Goal: Task Accomplishment & Management: Manage account settings

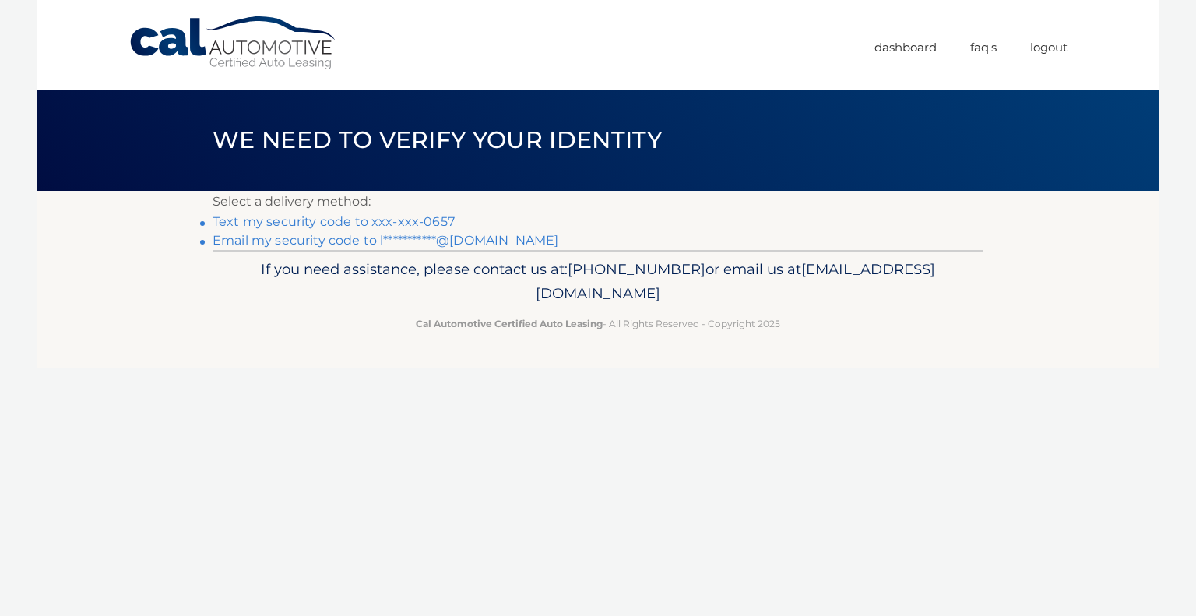
click at [389, 220] on link "Text my security code to xxx-xxx-0657" at bounding box center [334, 221] width 242 height 15
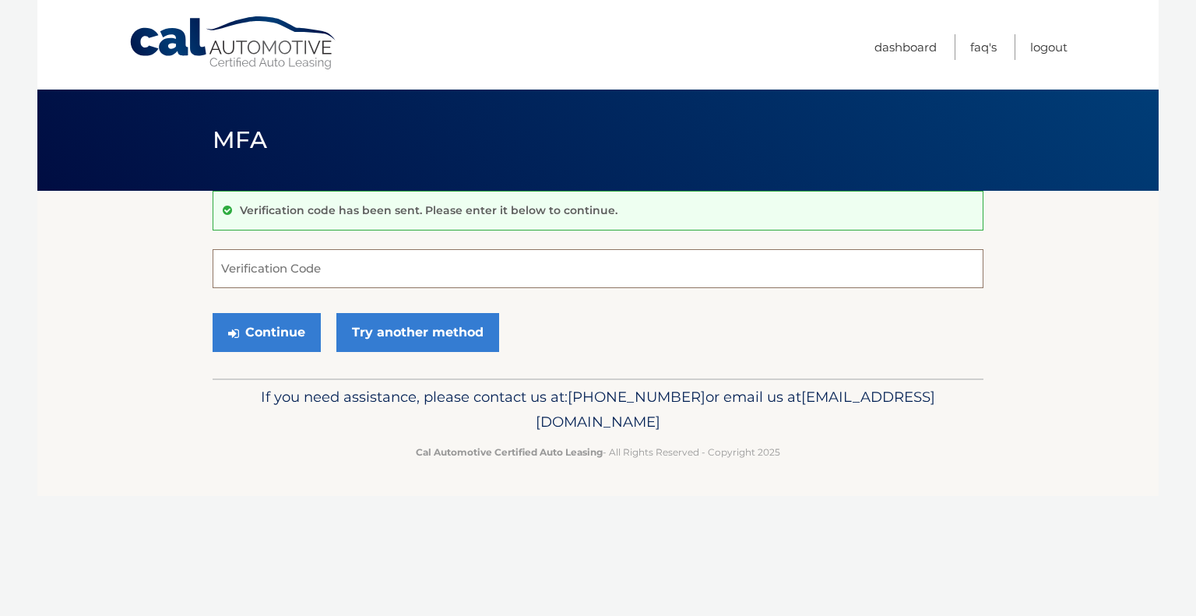
click at [333, 272] on input "Verification Code" at bounding box center [598, 268] width 771 height 39
type input "431553"
click at [280, 331] on button "Continue" at bounding box center [267, 332] width 108 height 39
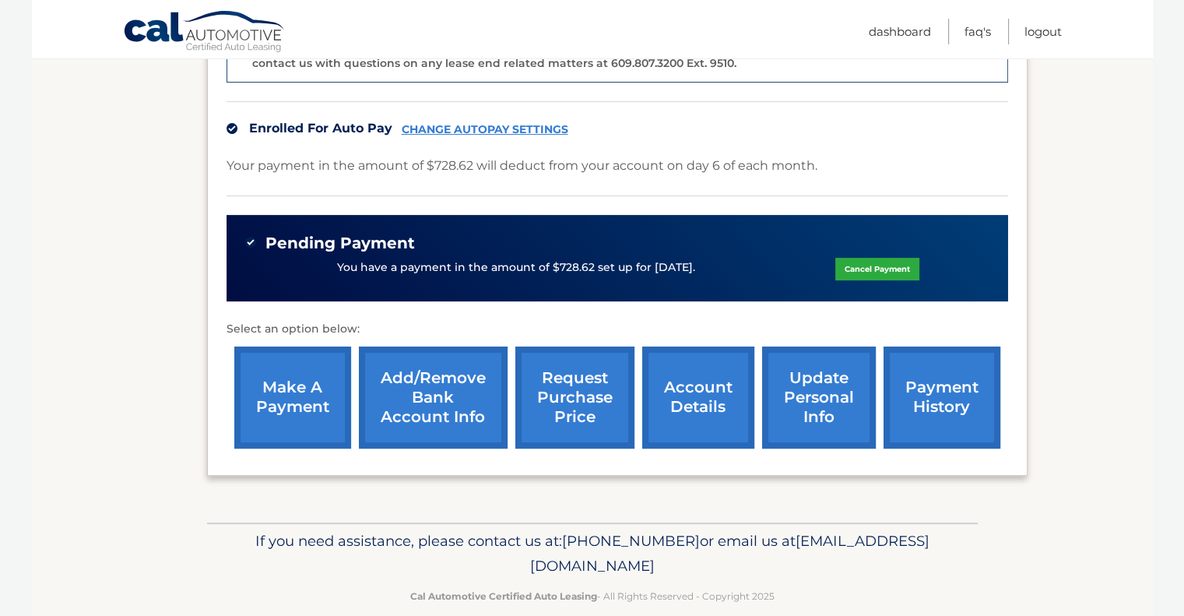
scroll to position [473, 0]
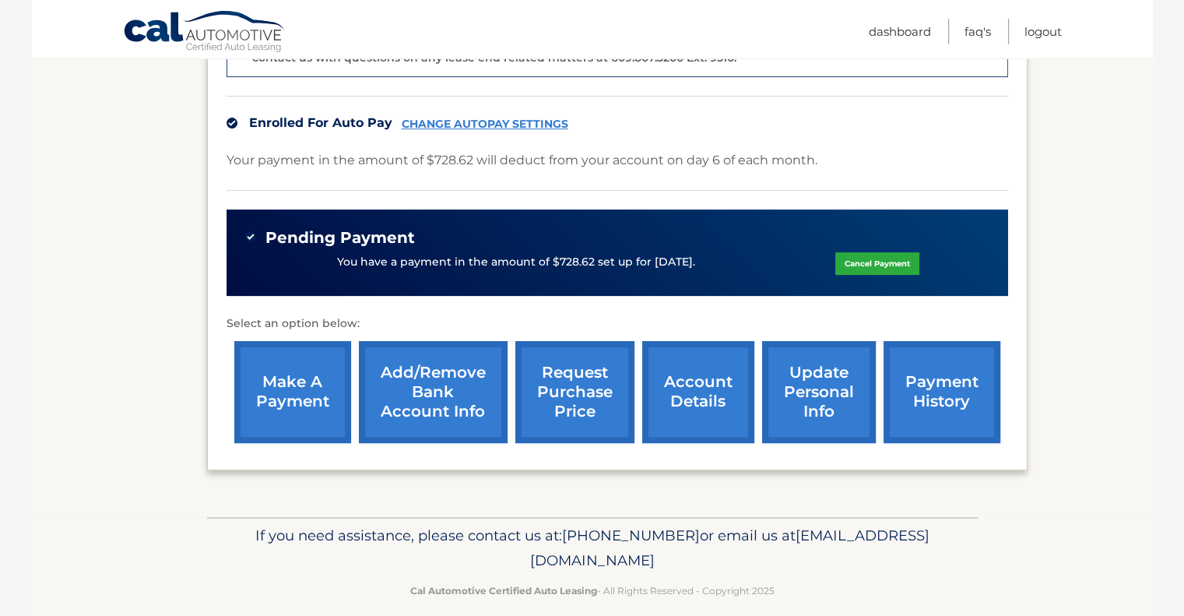
click at [580, 389] on link "request purchase price" at bounding box center [574, 392] width 119 height 102
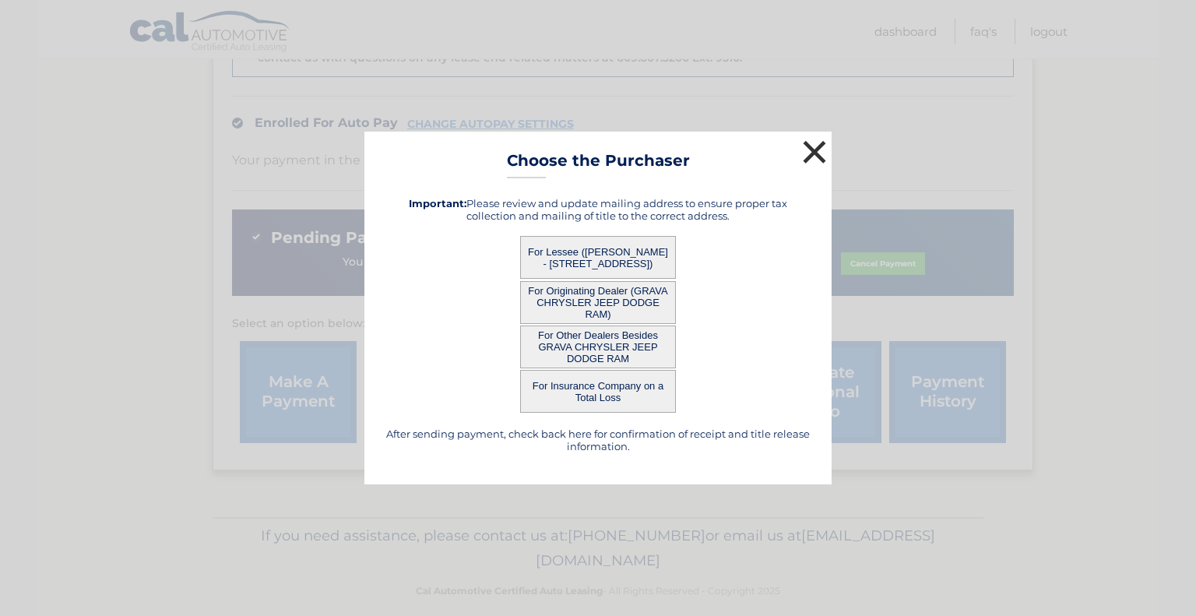
click at [816, 149] on button "×" at bounding box center [814, 151] width 31 height 31
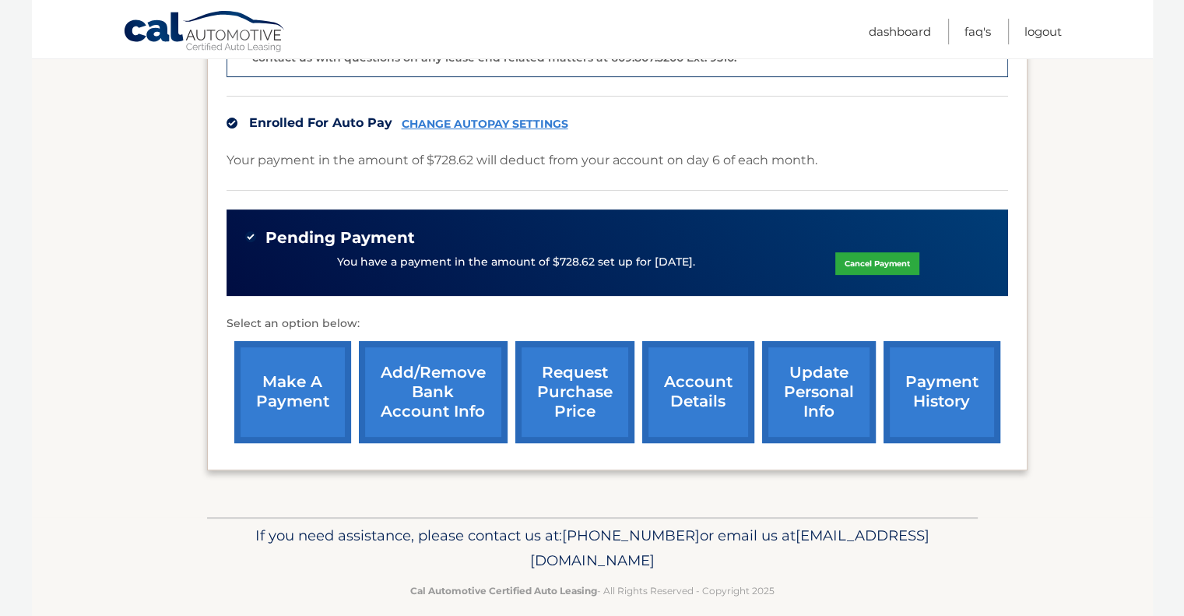
click at [714, 380] on link "account details" at bounding box center [698, 392] width 112 height 102
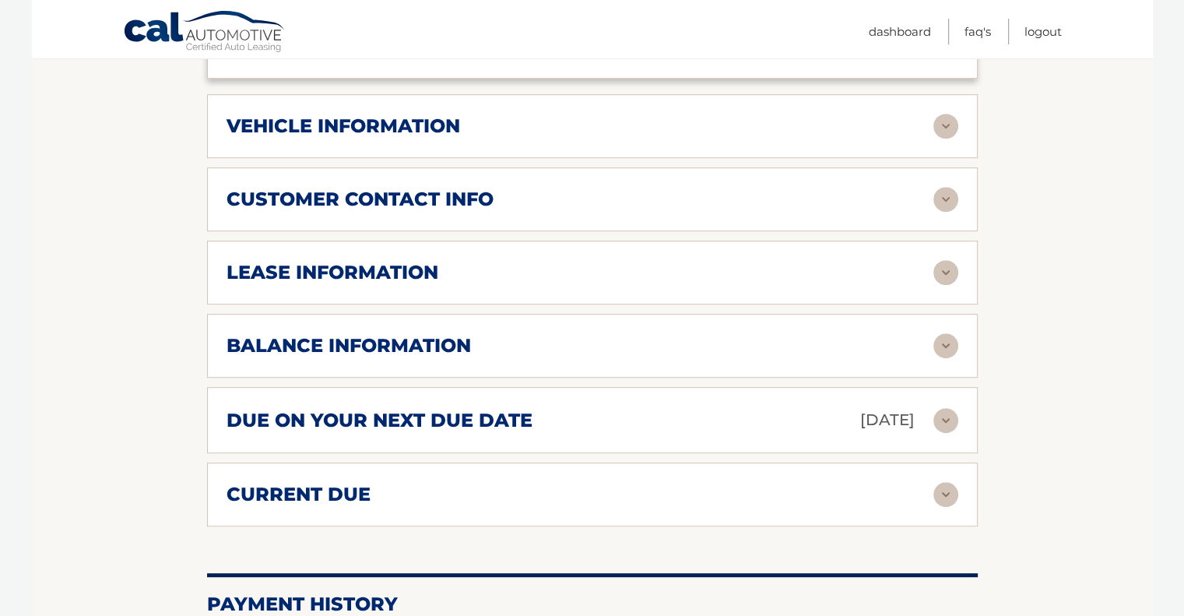
scroll to position [791, 0]
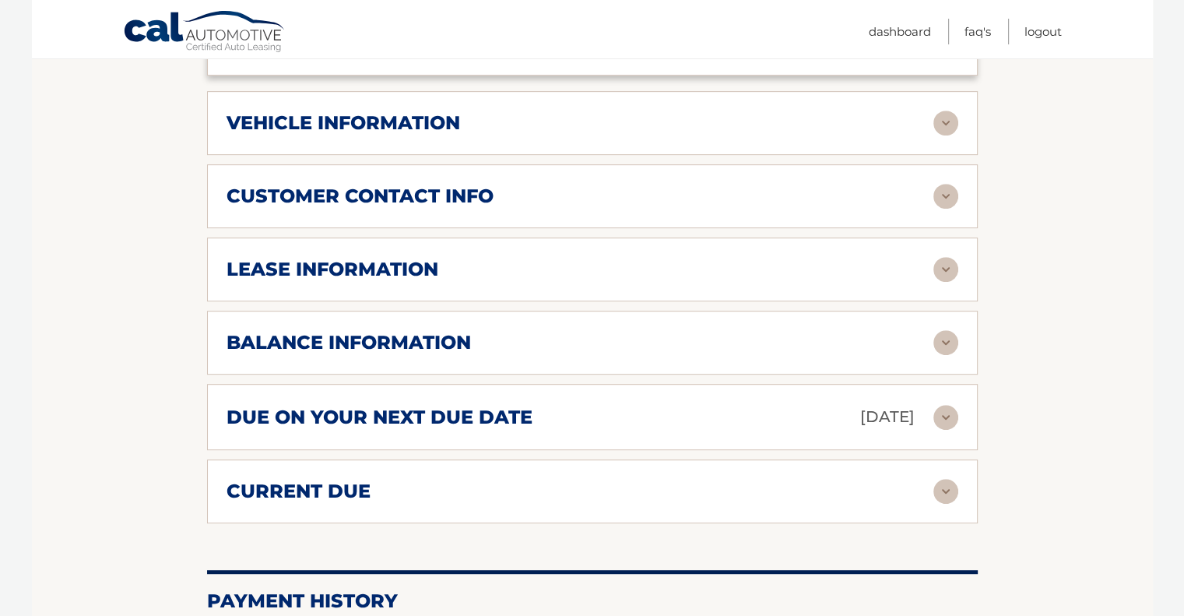
click at [949, 340] on img at bounding box center [946, 342] width 25 height 25
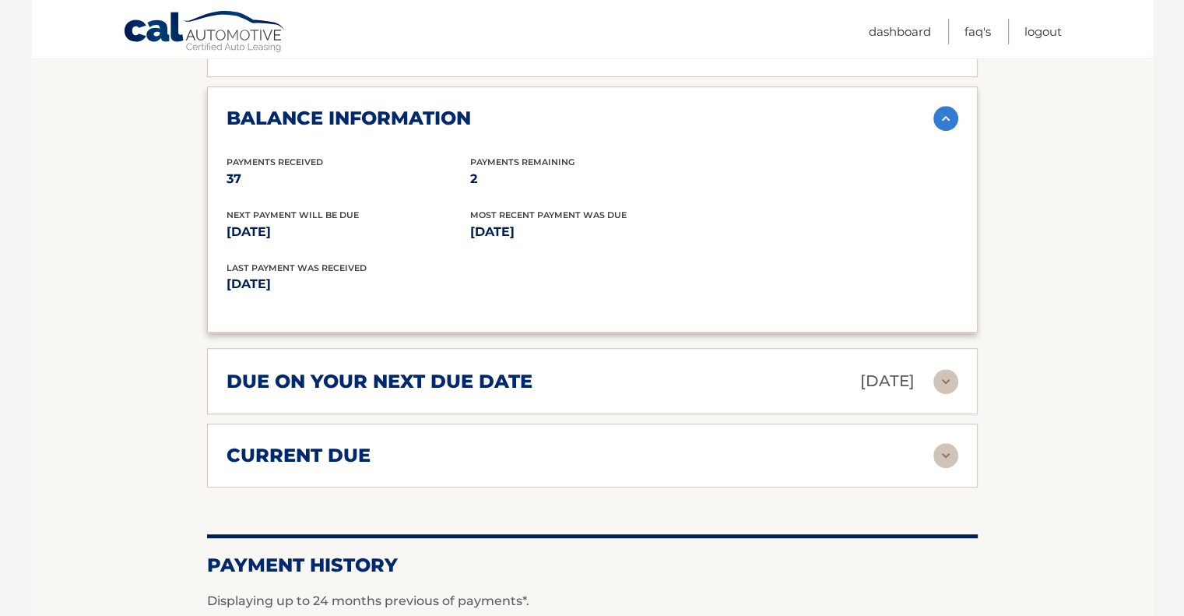
scroll to position [1032, 0]
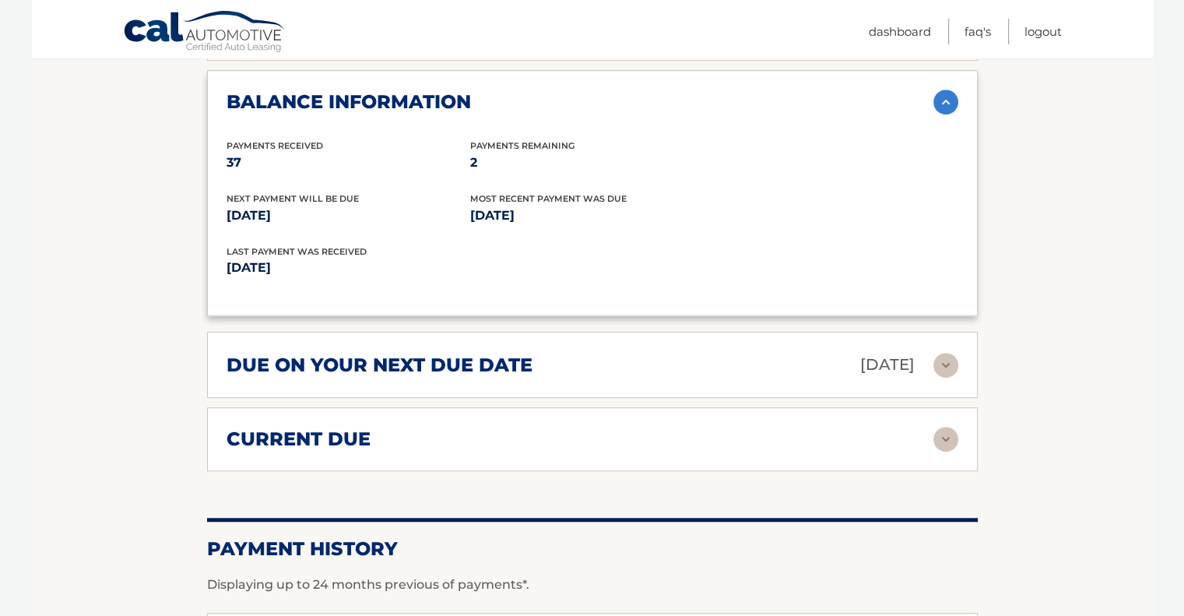
click at [953, 432] on img at bounding box center [946, 439] width 25 height 25
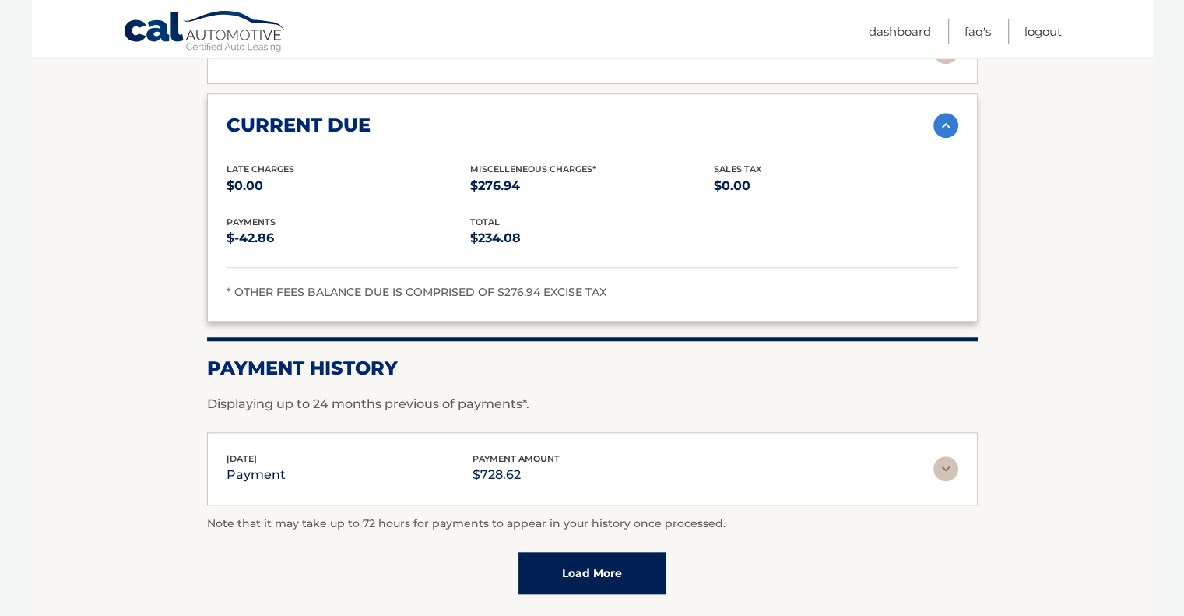
scroll to position [1349, 0]
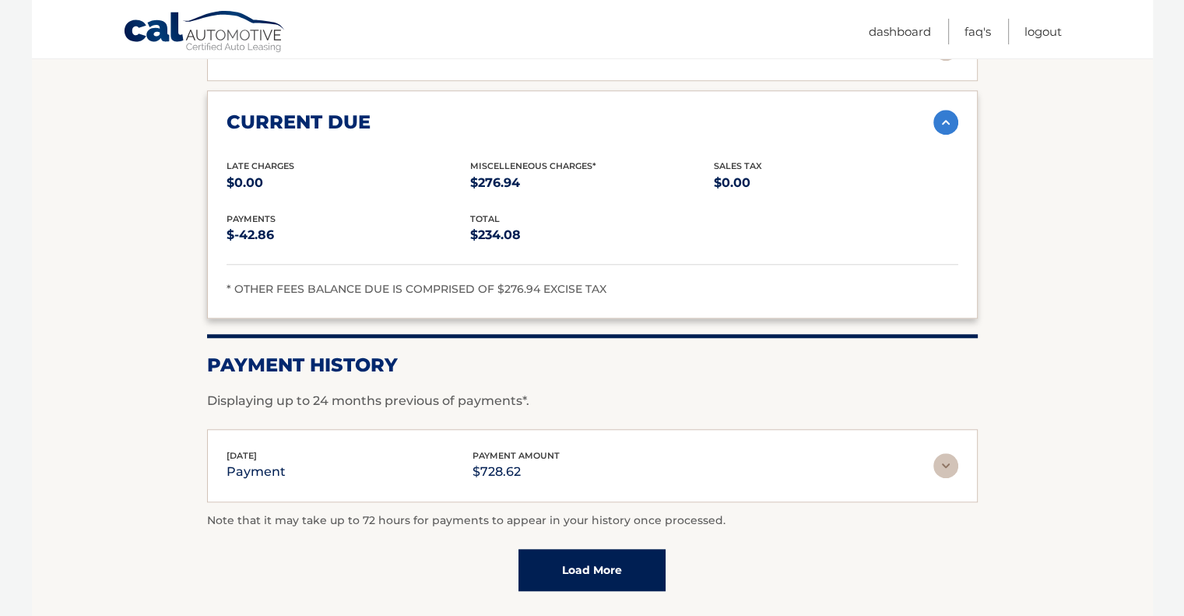
click at [563, 583] on link "Load More" at bounding box center [592, 570] width 147 height 42
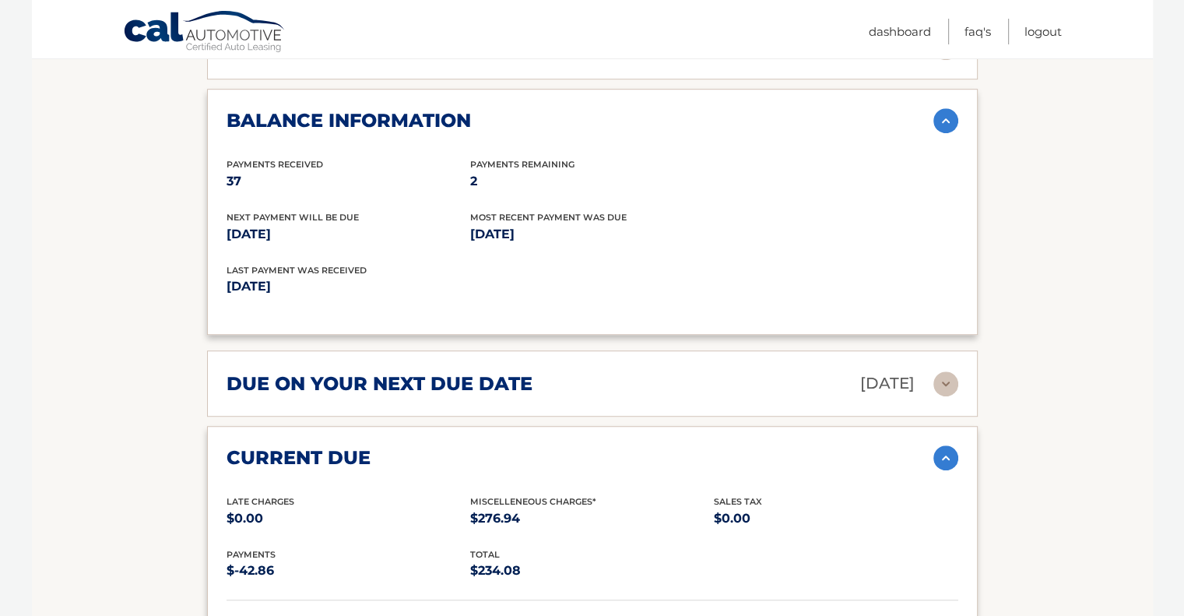
scroll to position [984, 0]
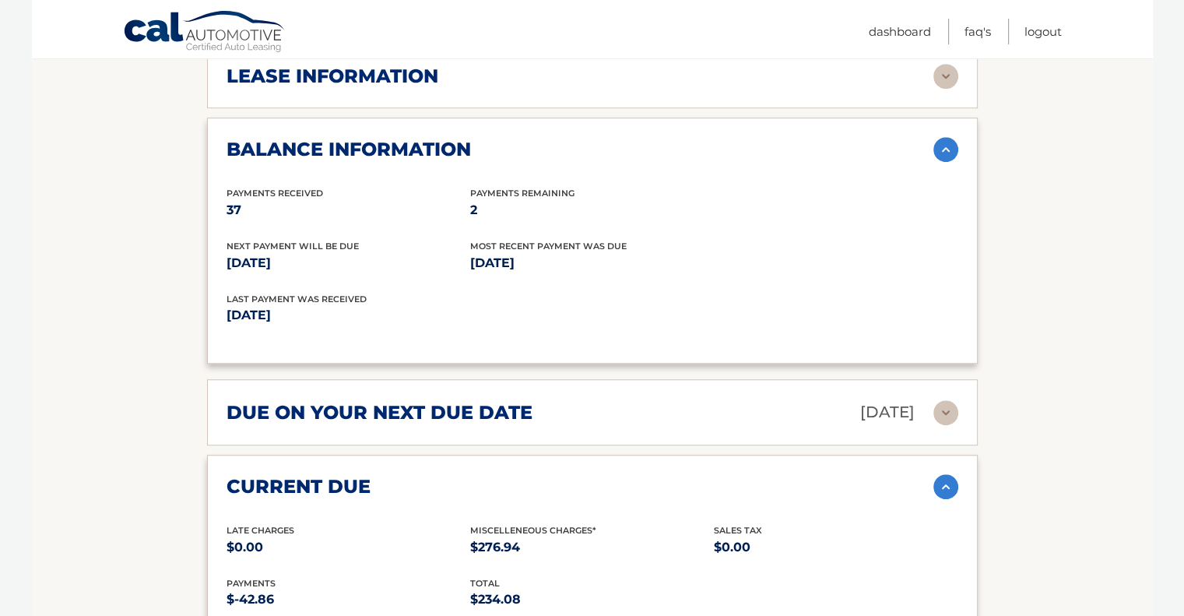
click at [943, 406] on img at bounding box center [946, 412] width 25 height 25
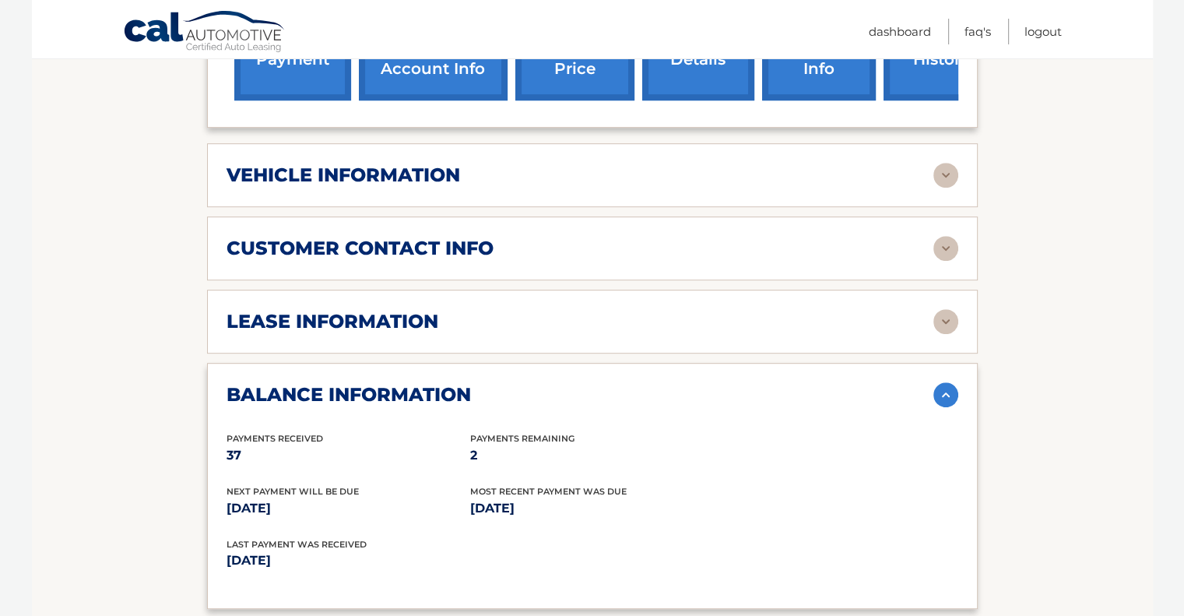
scroll to position [734, 0]
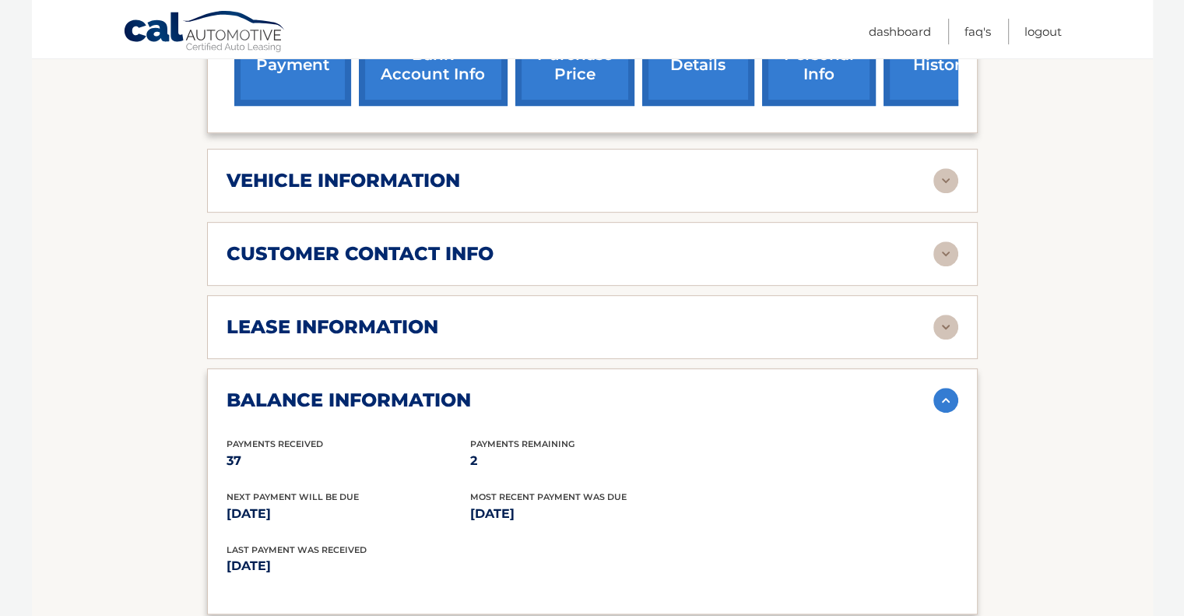
click at [951, 323] on img at bounding box center [946, 327] width 25 height 25
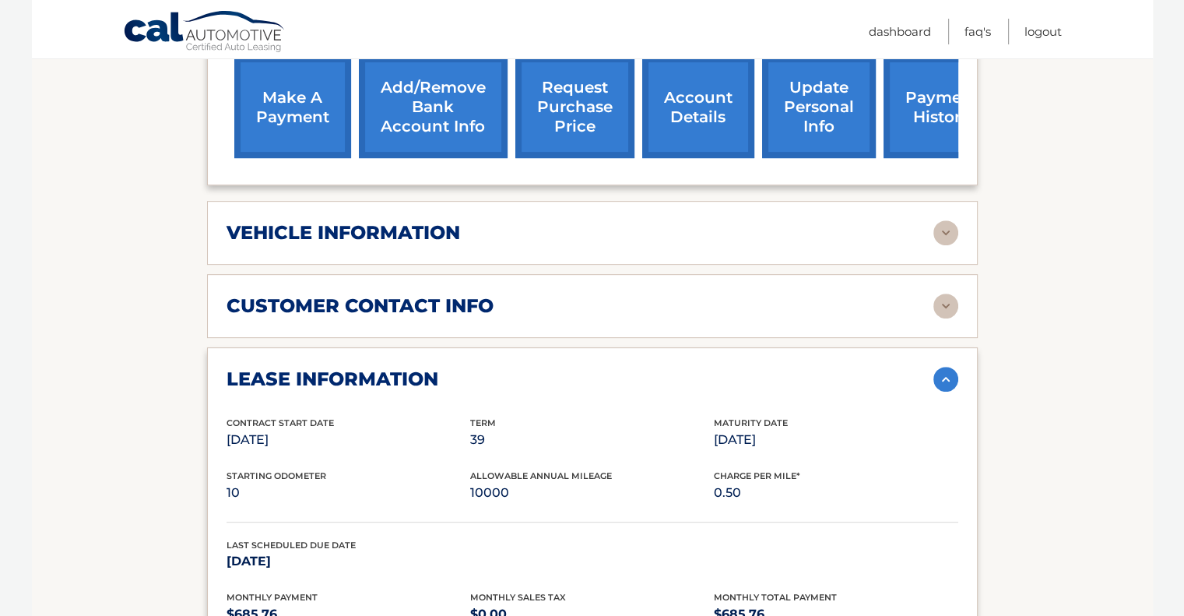
scroll to position [678, 0]
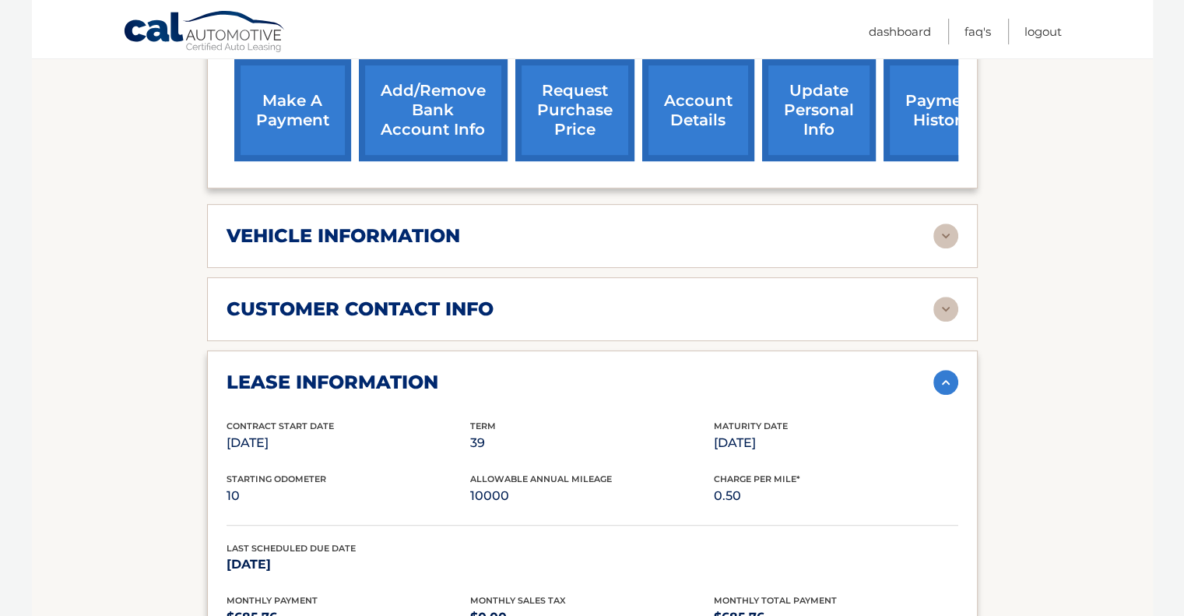
click at [945, 242] on img at bounding box center [946, 235] width 25 height 25
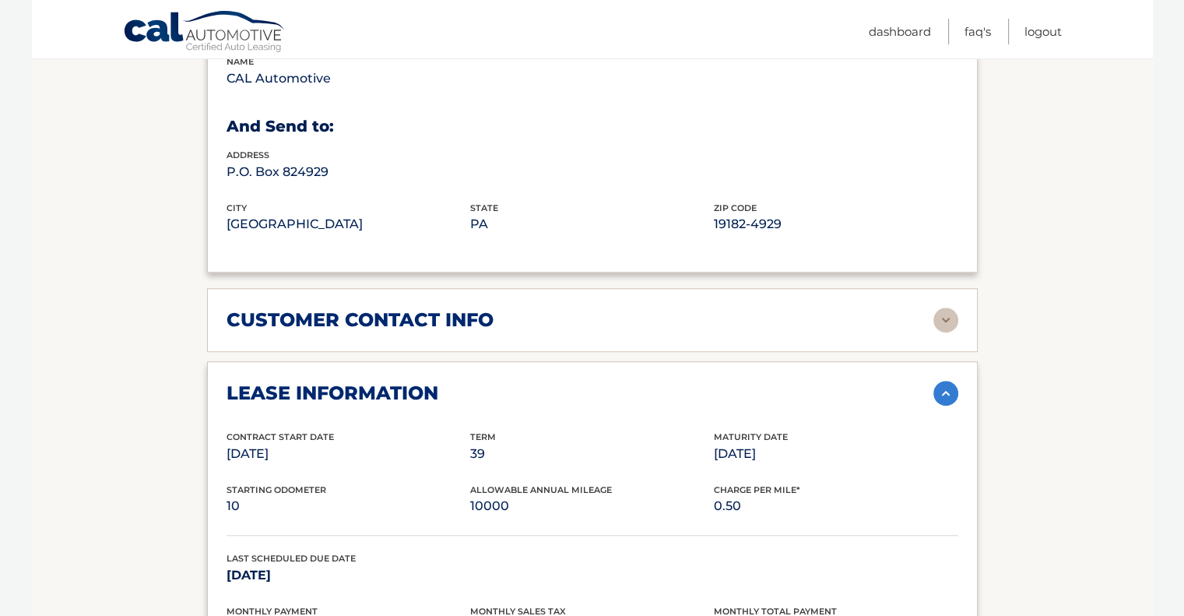
scroll to position [1053, 0]
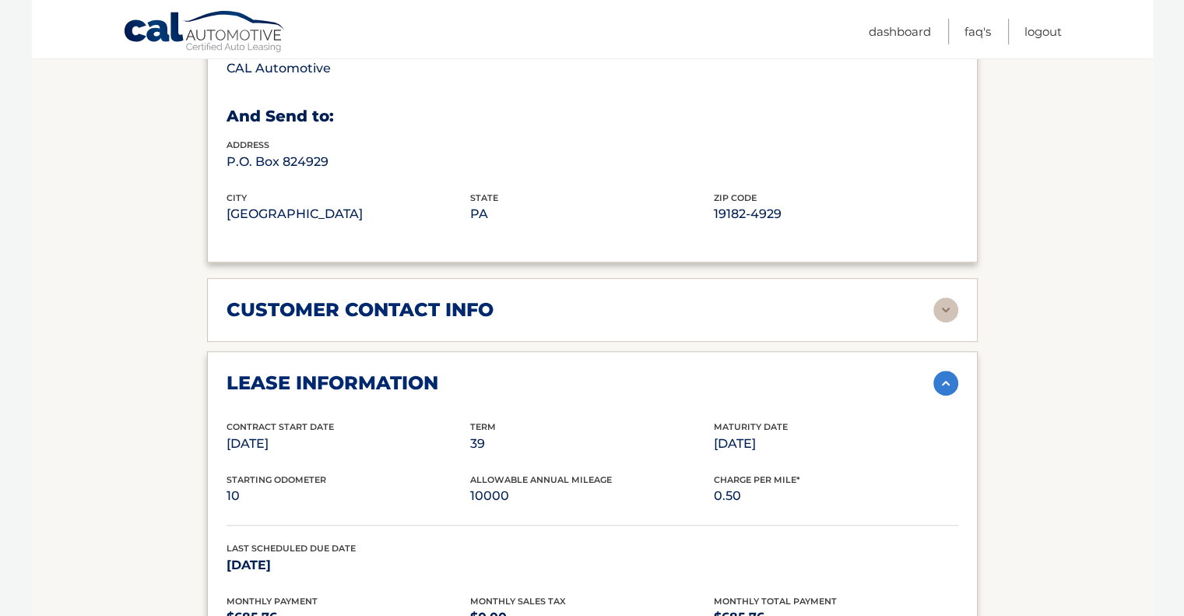
click at [938, 312] on img at bounding box center [946, 309] width 25 height 25
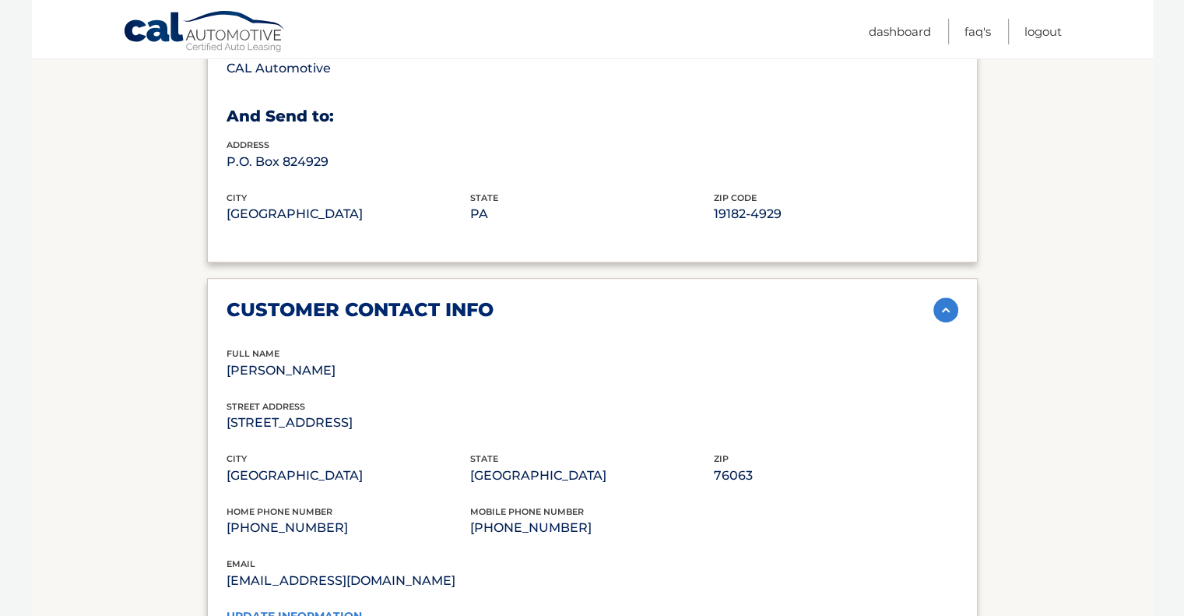
drag, startPoint x: 1183, startPoint y: 202, endPoint x: 1195, endPoint y: 255, distance: 54.4
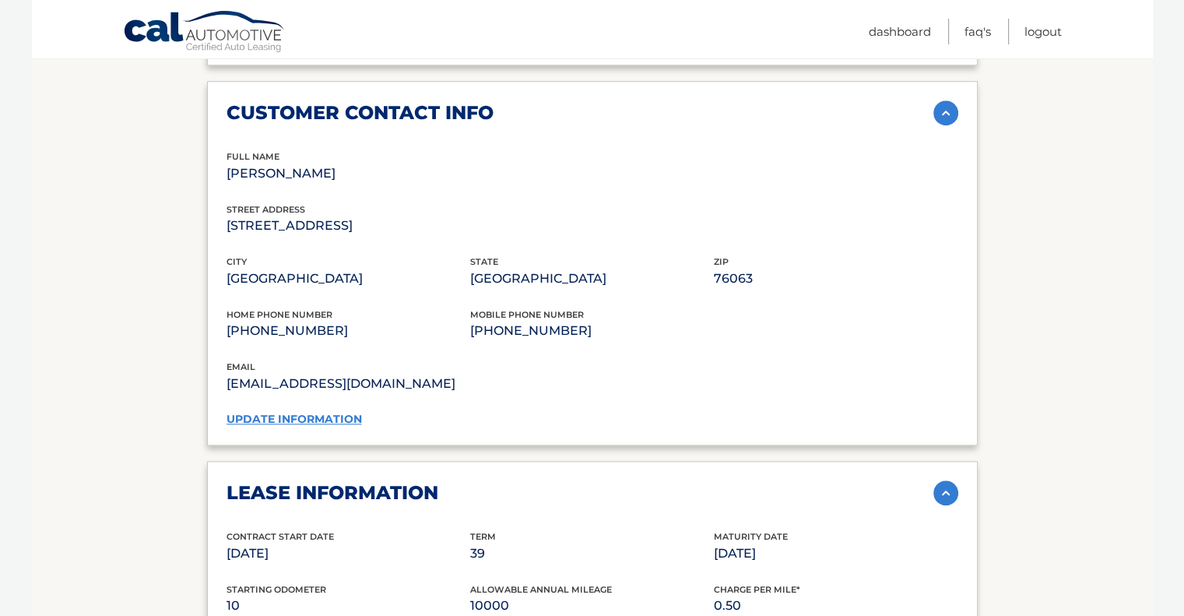
scroll to position [1269, 0]
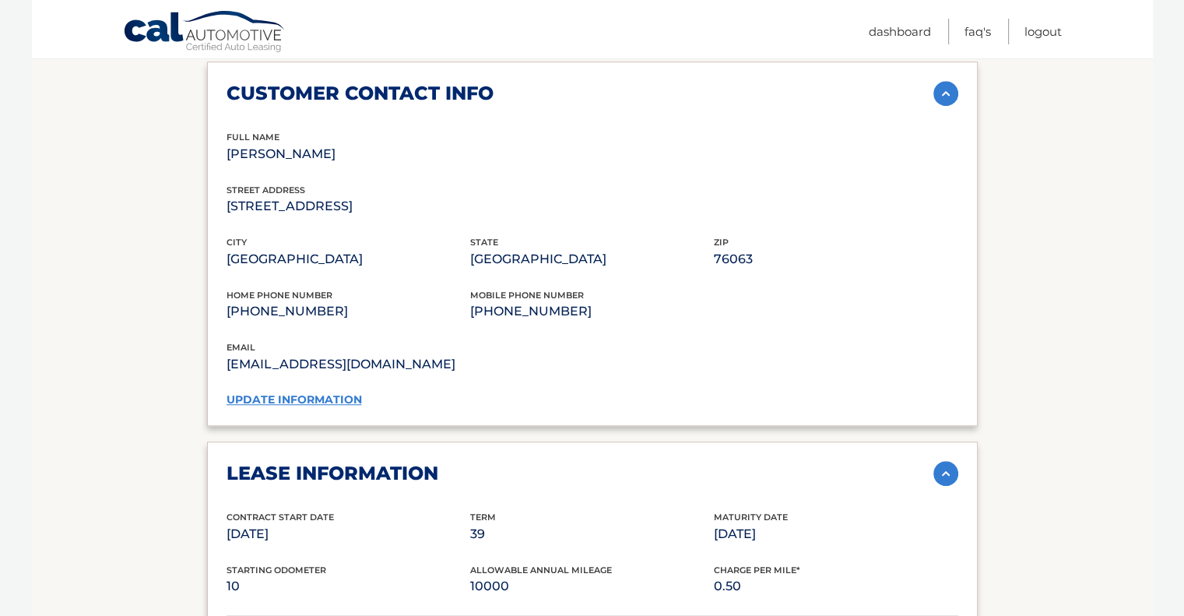
click at [343, 398] on link "update information" at bounding box center [294, 399] width 135 height 14
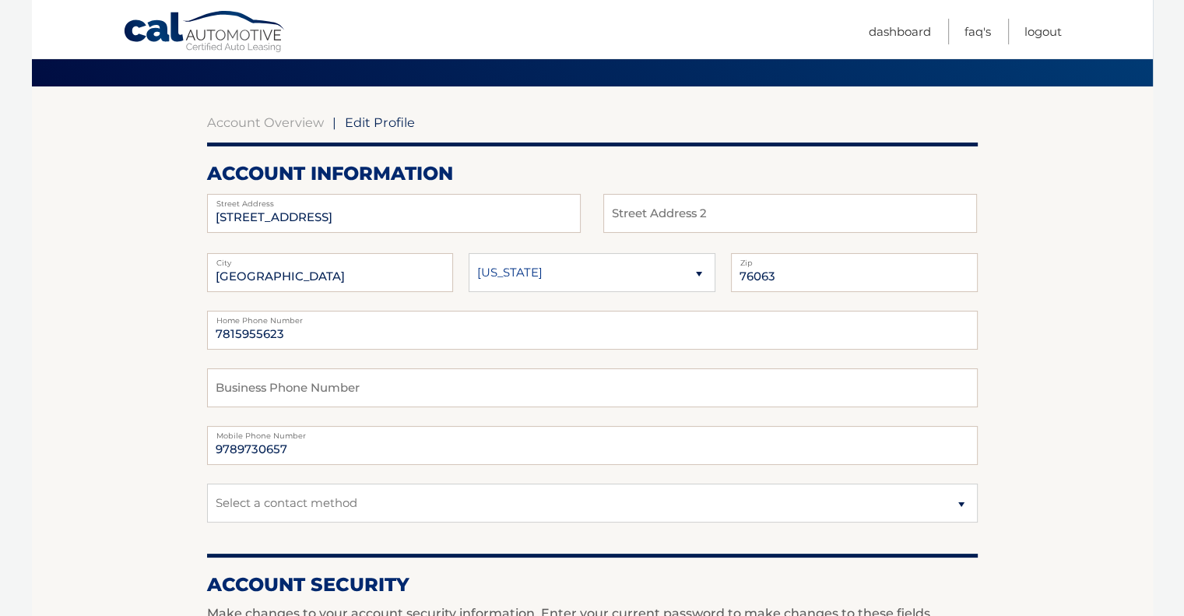
scroll to position [106, 0]
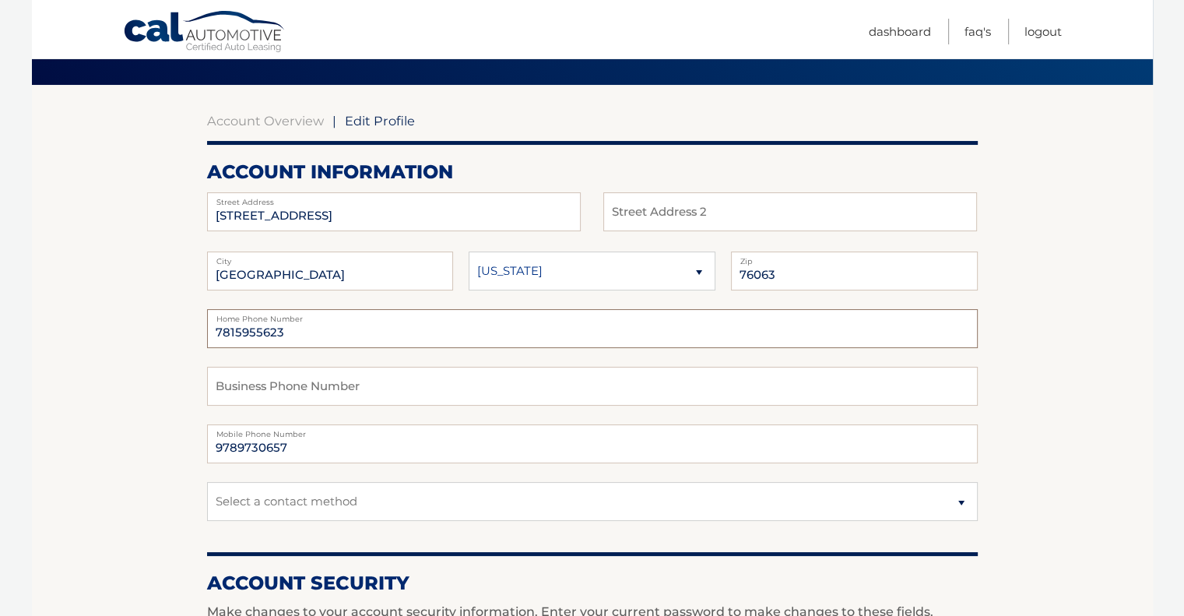
drag, startPoint x: 305, startPoint y: 328, endPoint x: 139, endPoint y: 348, distance: 167.9
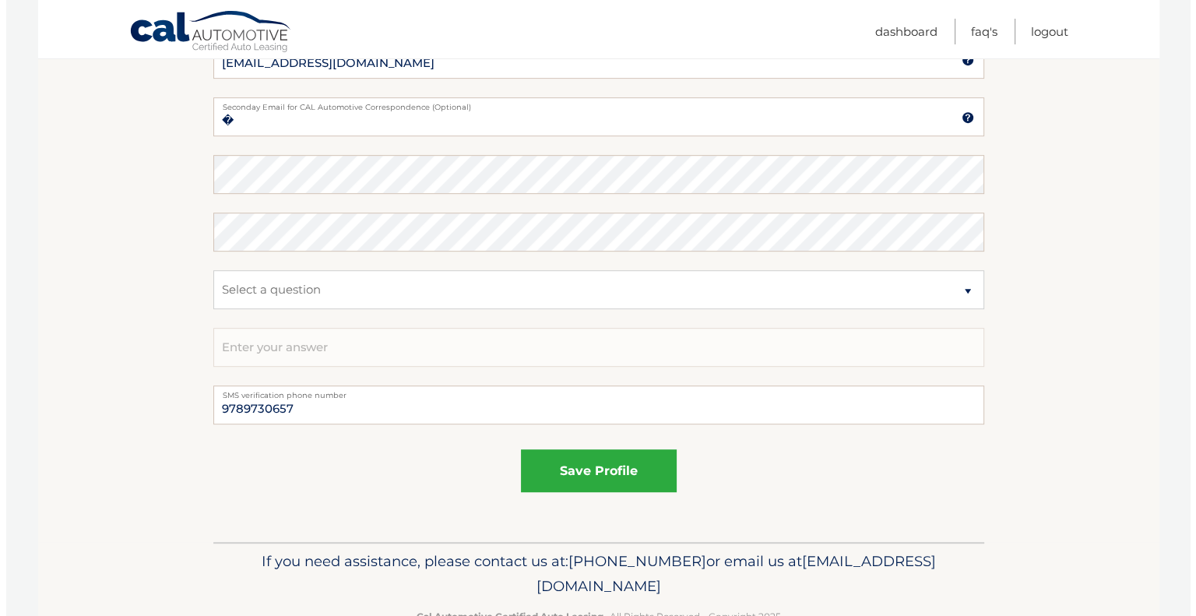
scroll to position [804, 0]
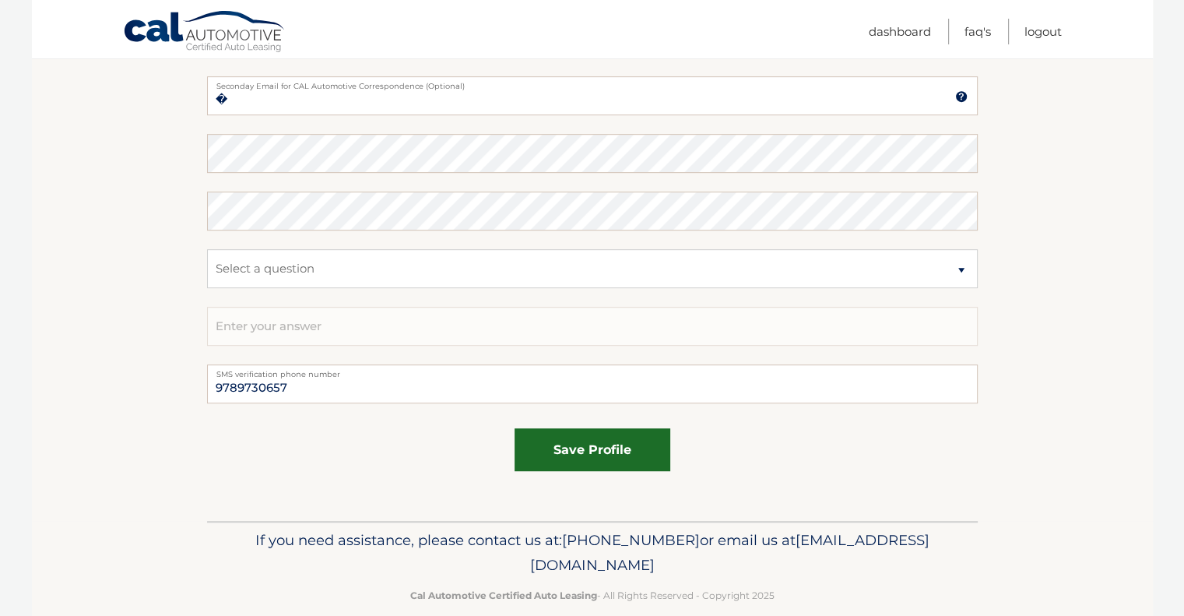
click at [614, 456] on button "save profile" at bounding box center [593, 449] width 156 height 43
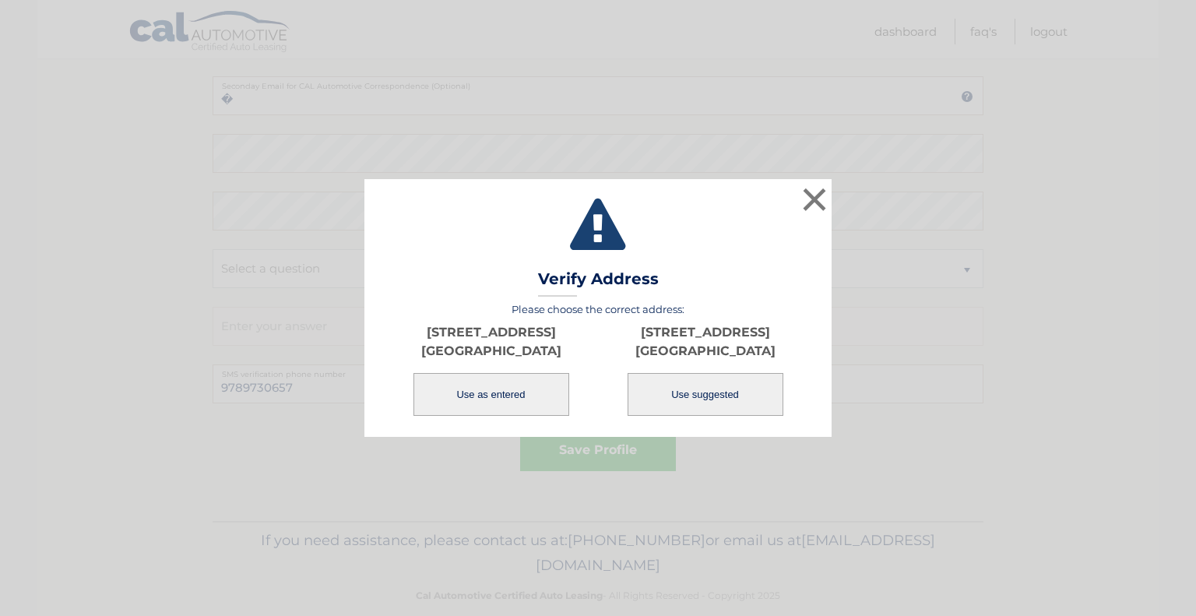
click at [745, 390] on button "Use suggested" at bounding box center [706, 394] width 156 height 43
type input "1223 WOODSIDE DR"
type input "MANSFIELD"
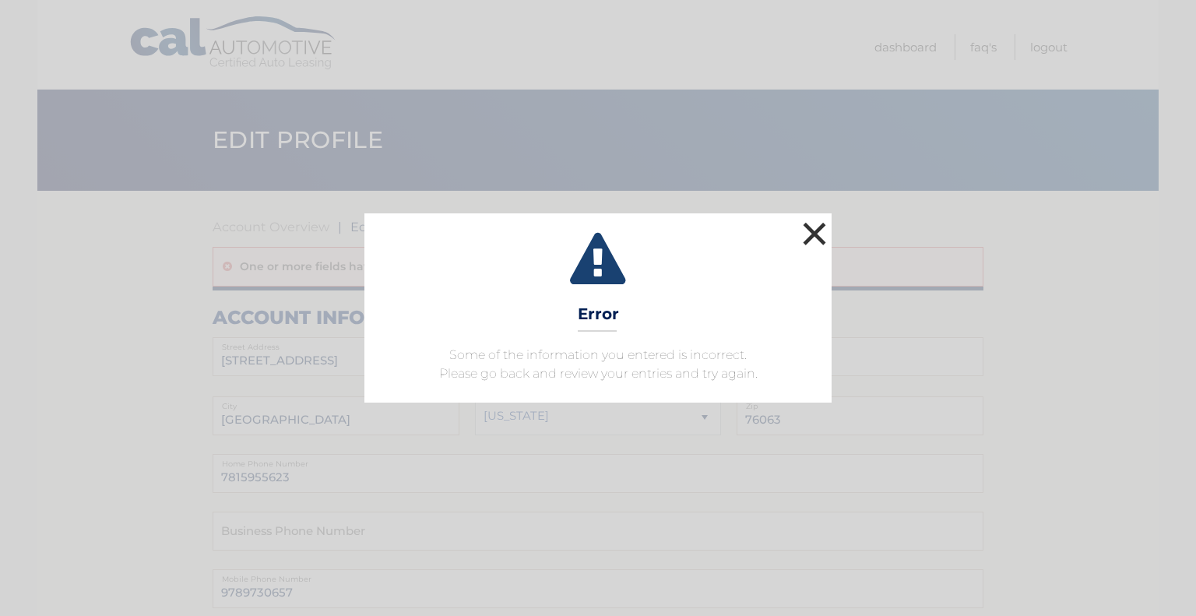
click at [816, 239] on button "×" at bounding box center [814, 233] width 31 height 31
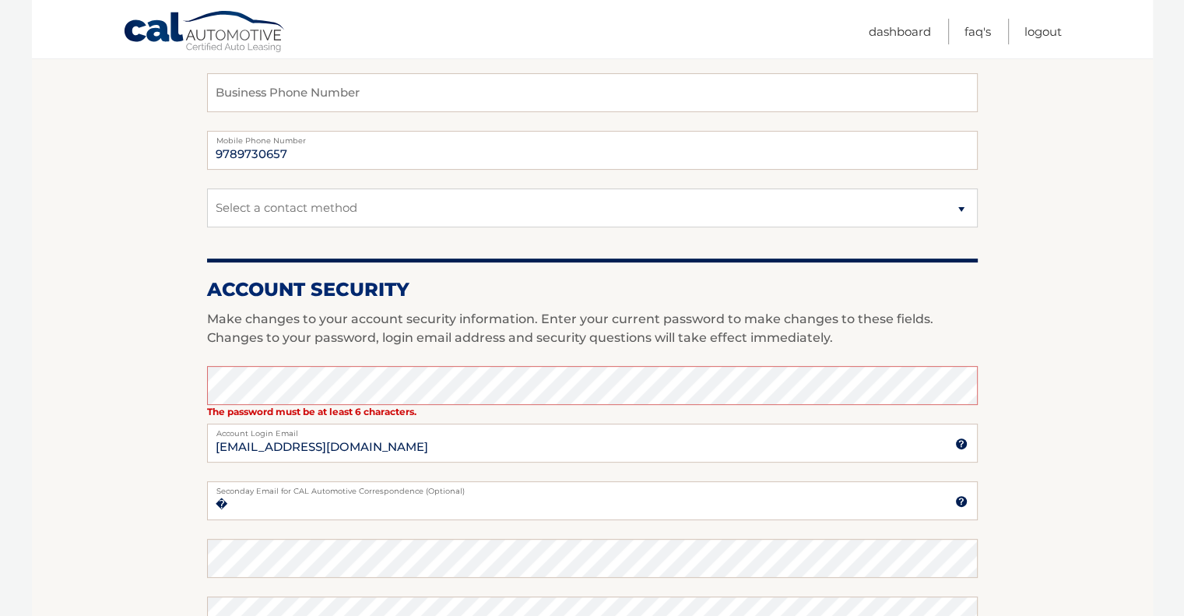
scroll to position [439, 0]
click at [1115, 287] on section "Account Overview | Edit Profile One or more fields have an error. account infor…" at bounding box center [592, 338] width 1121 height 1173
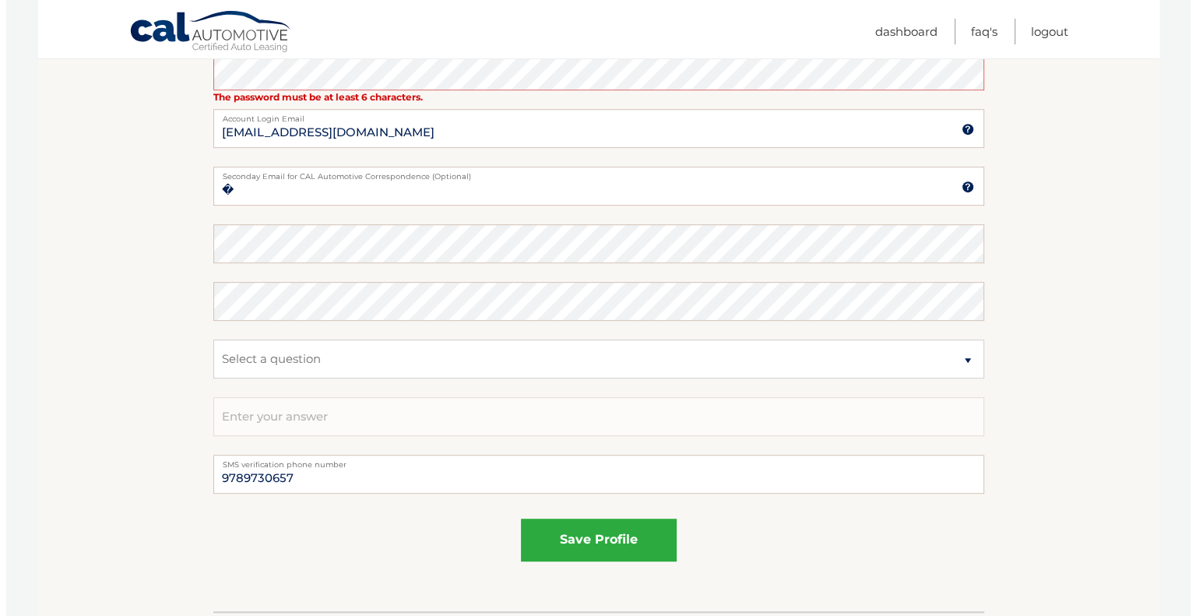
scroll to position [767, 0]
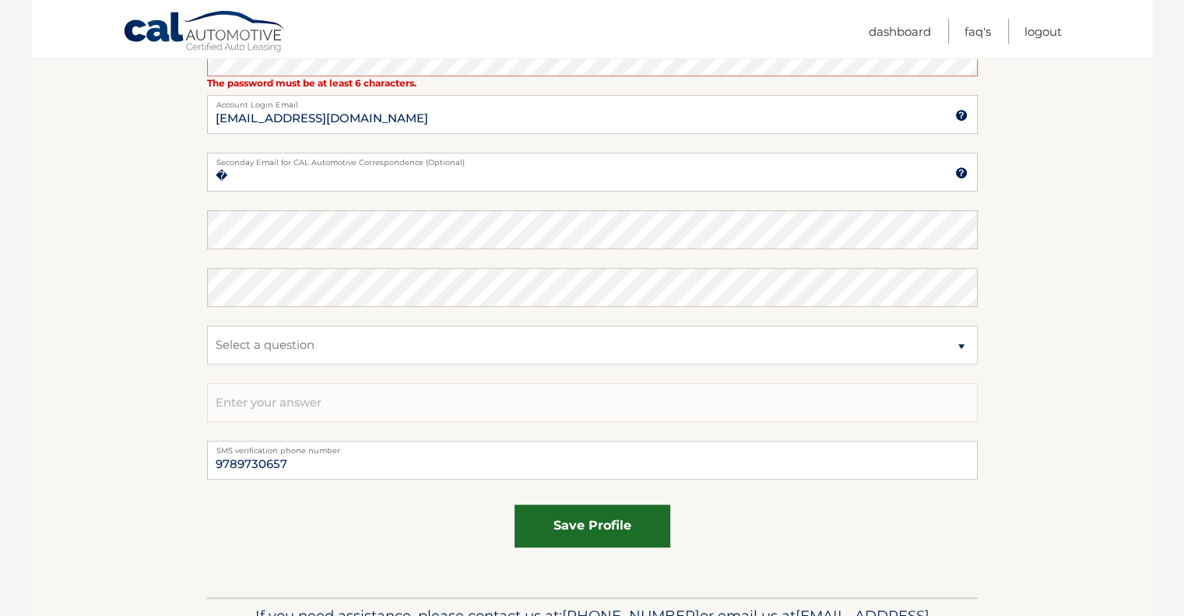
click at [620, 540] on button "save profile" at bounding box center [593, 526] width 156 height 43
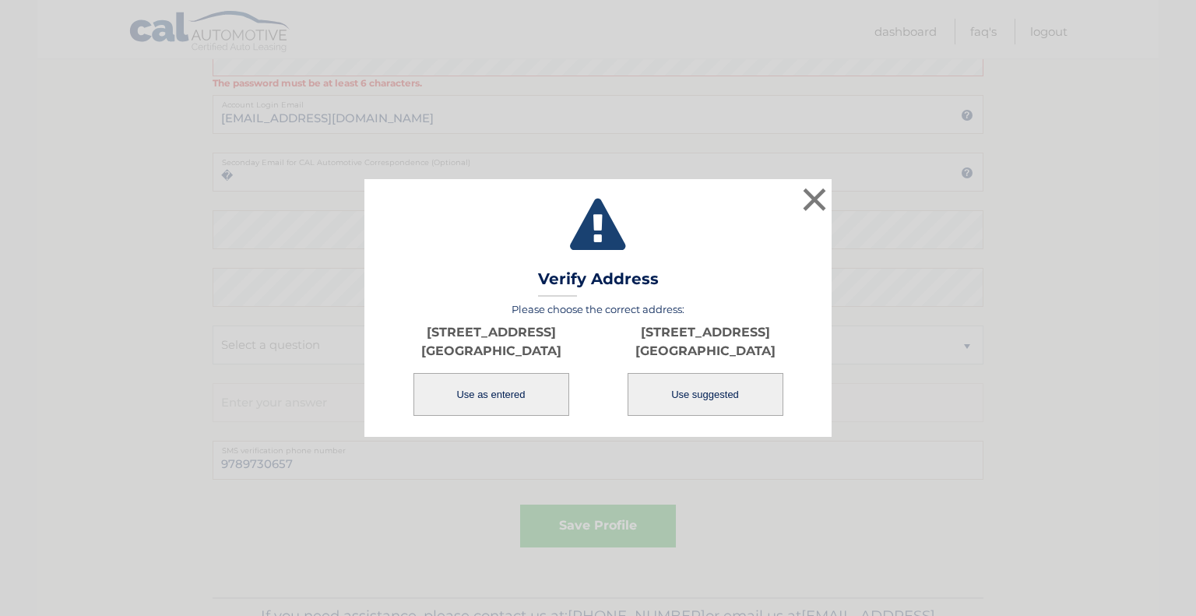
click at [727, 394] on button "Use suggested" at bounding box center [706, 394] width 156 height 43
type input "[STREET_ADDRESS]"
type input "MANSFIELD"
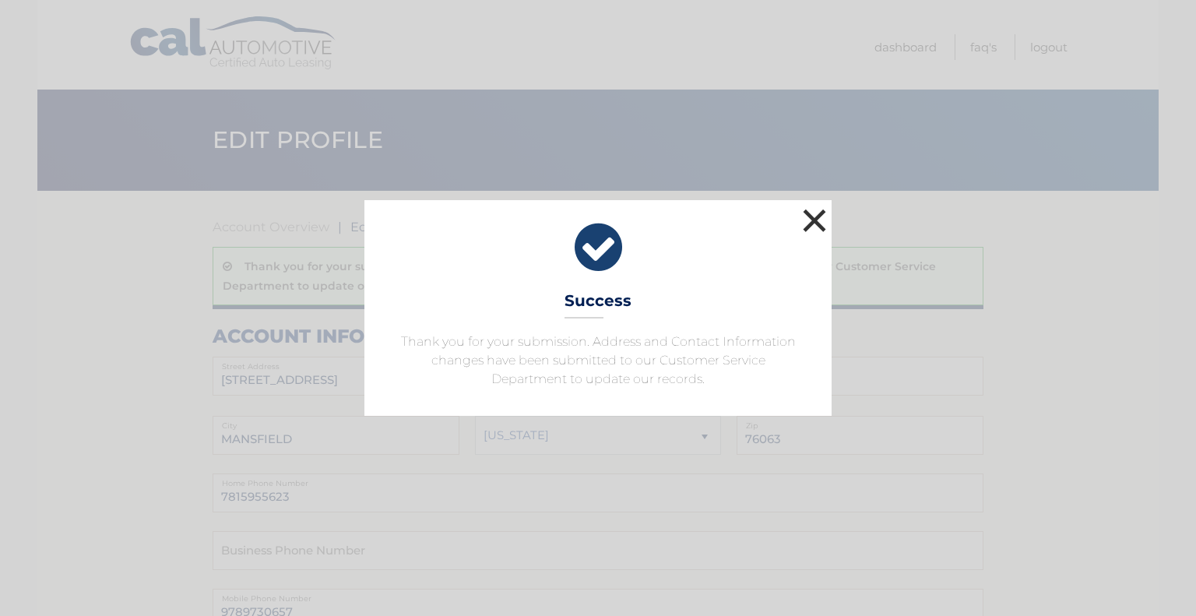
click at [814, 221] on button "×" at bounding box center [814, 220] width 31 height 31
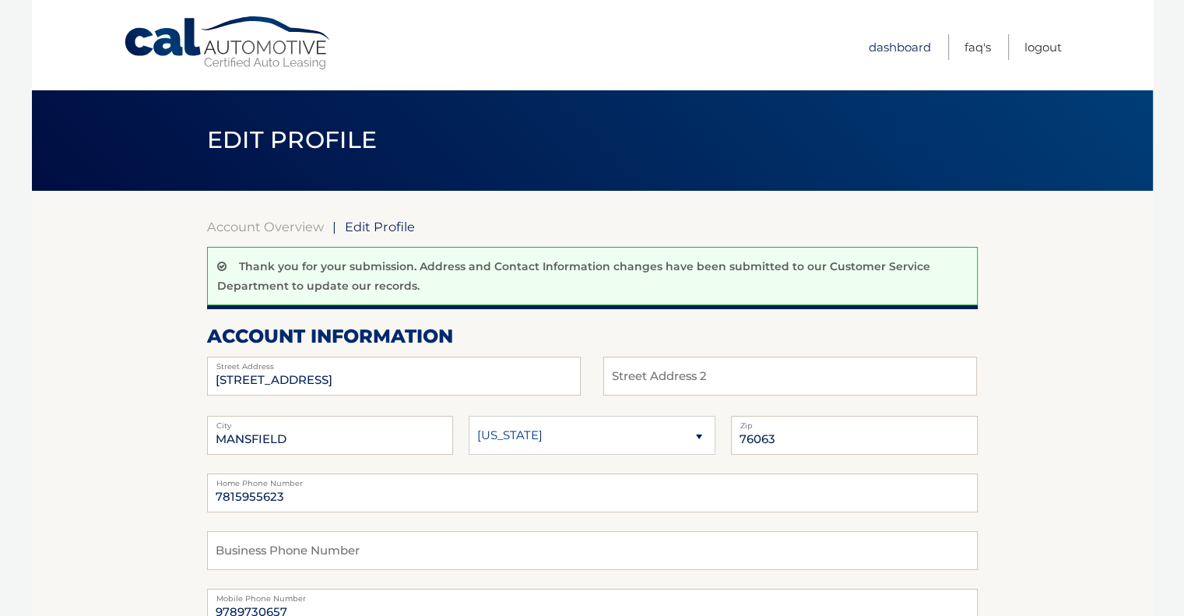
click at [913, 37] on link "Dashboard" at bounding box center [900, 47] width 62 height 26
click at [909, 49] on link "Dashboard" at bounding box center [900, 47] width 62 height 26
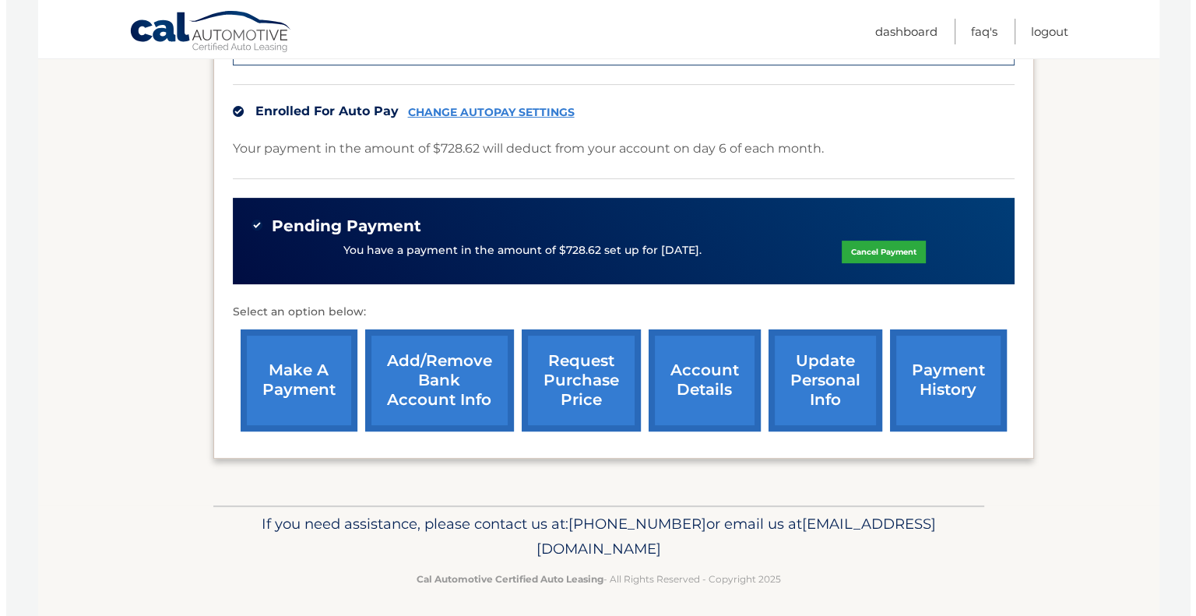
scroll to position [483, 0]
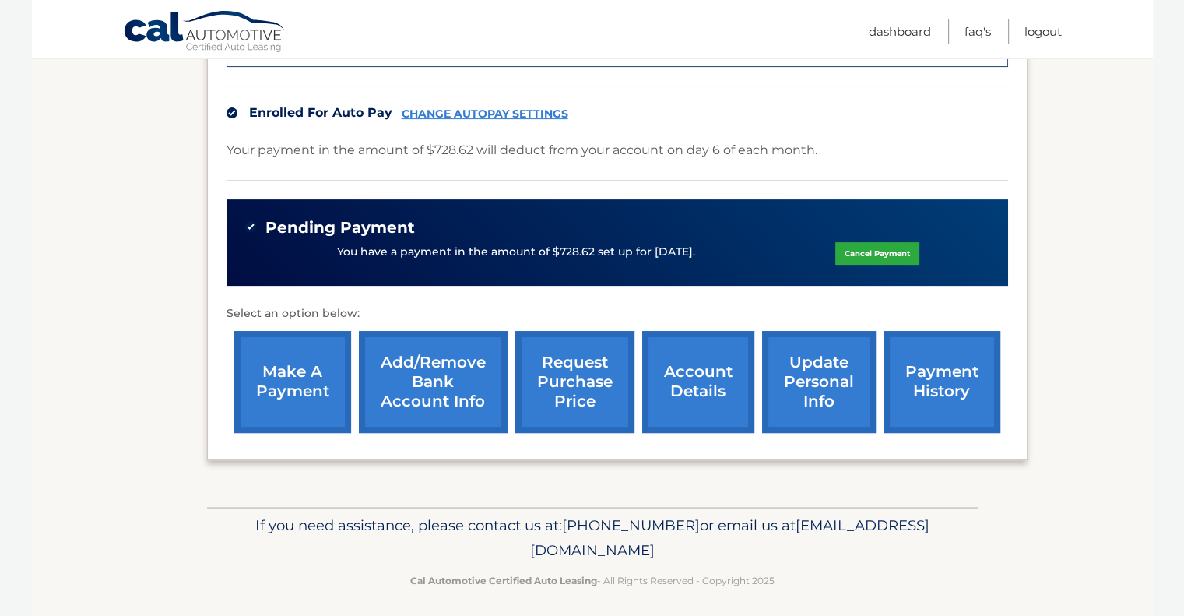
click at [579, 372] on link "request purchase price" at bounding box center [574, 382] width 119 height 102
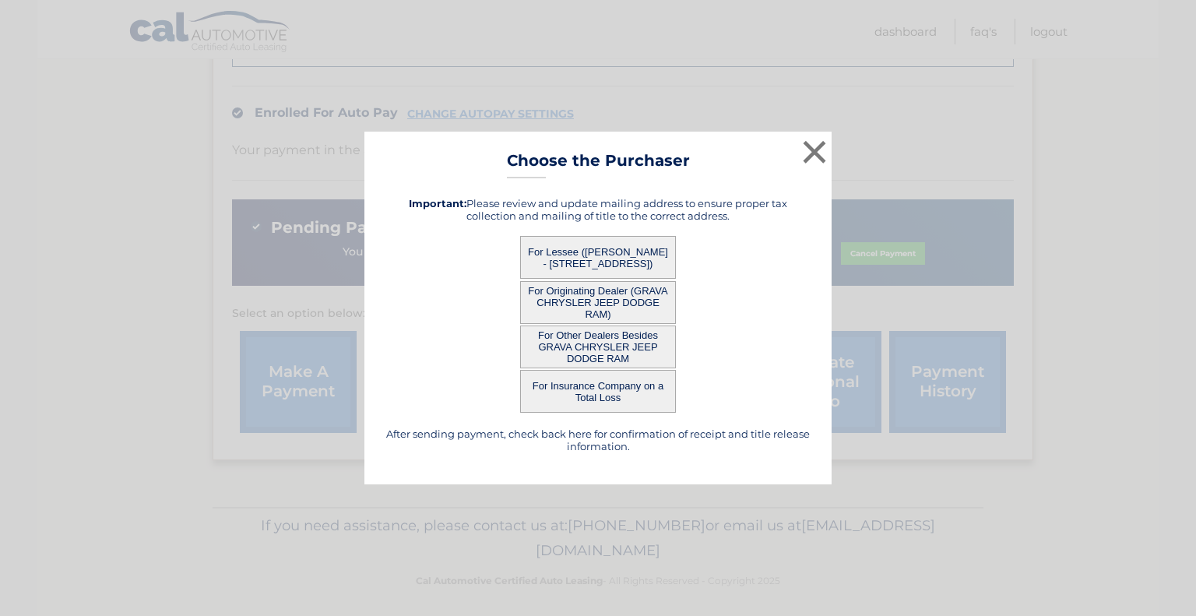
click at [646, 343] on button "For Other Dealers Besides GRAVA CHRYSLER JEEP DODGE RAM" at bounding box center [598, 346] width 156 height 43
click at [586, 343] on button "For Other Dealers Besides GRAVA CHRYSLER JEEP DODGE RAM" at bounding box center [598, 346] width 156 height 43
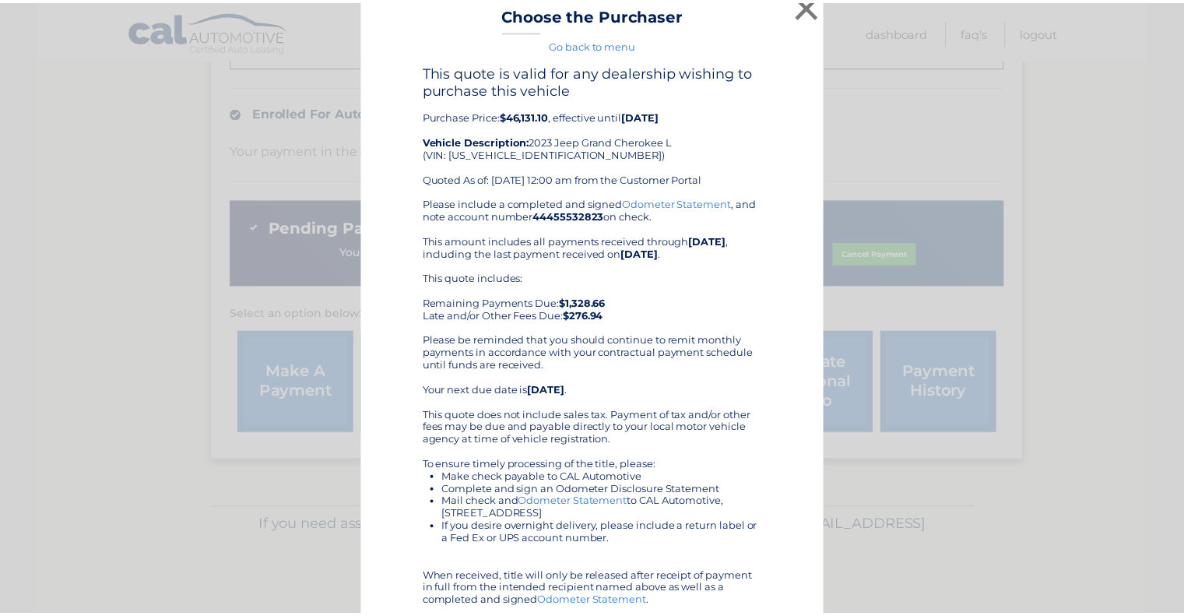
scroll to position [12, 0]
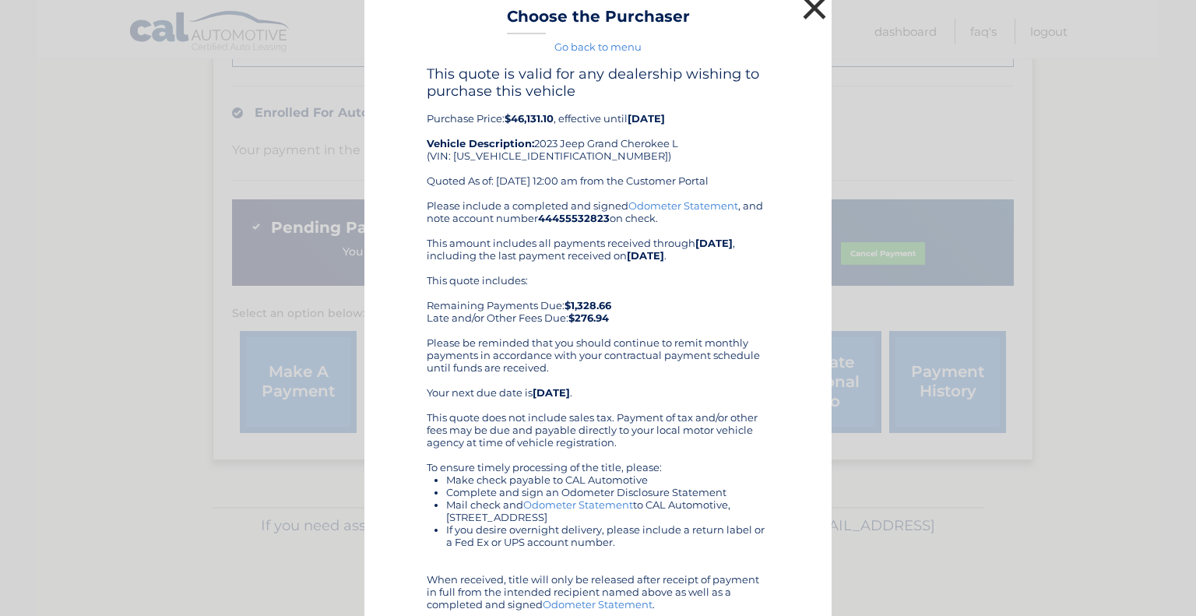
click at [809, 10] on button "×" at bounding box center [814, 7] width 31 height 31
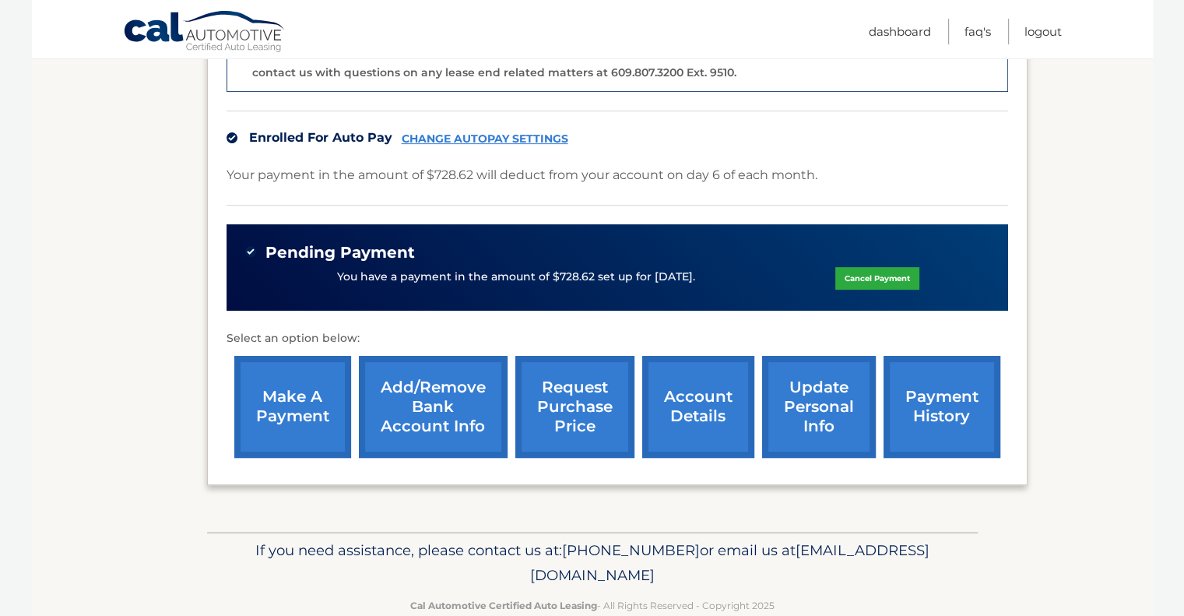
scroll to position [489, 0]
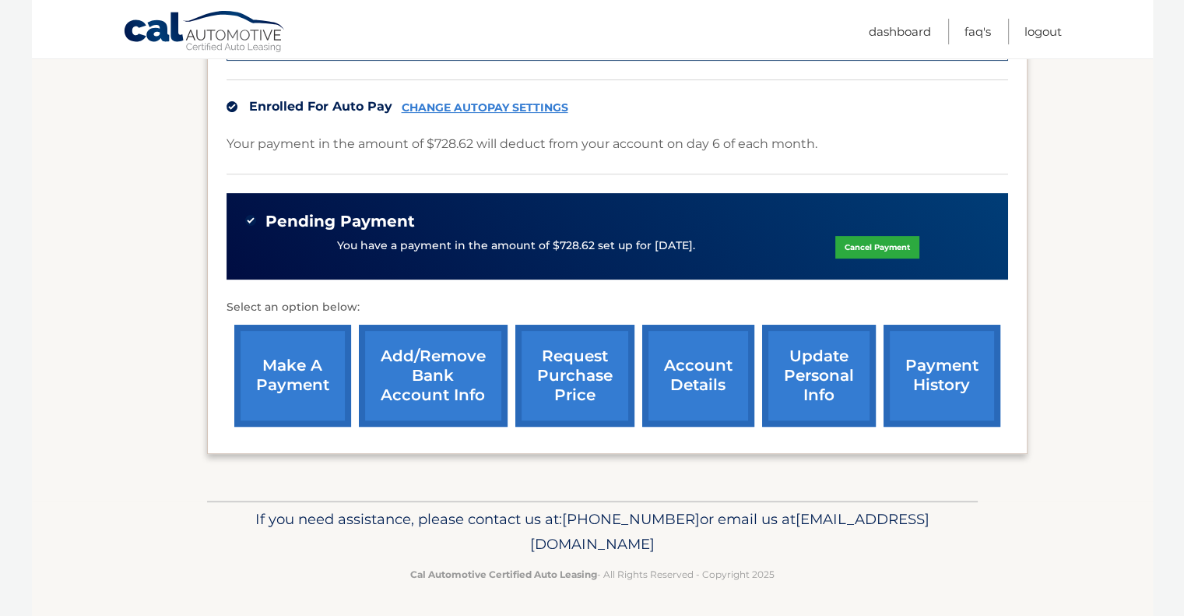
click at [695, 375] on link "account details" at bounding box center [698, 376] width 112 height 102
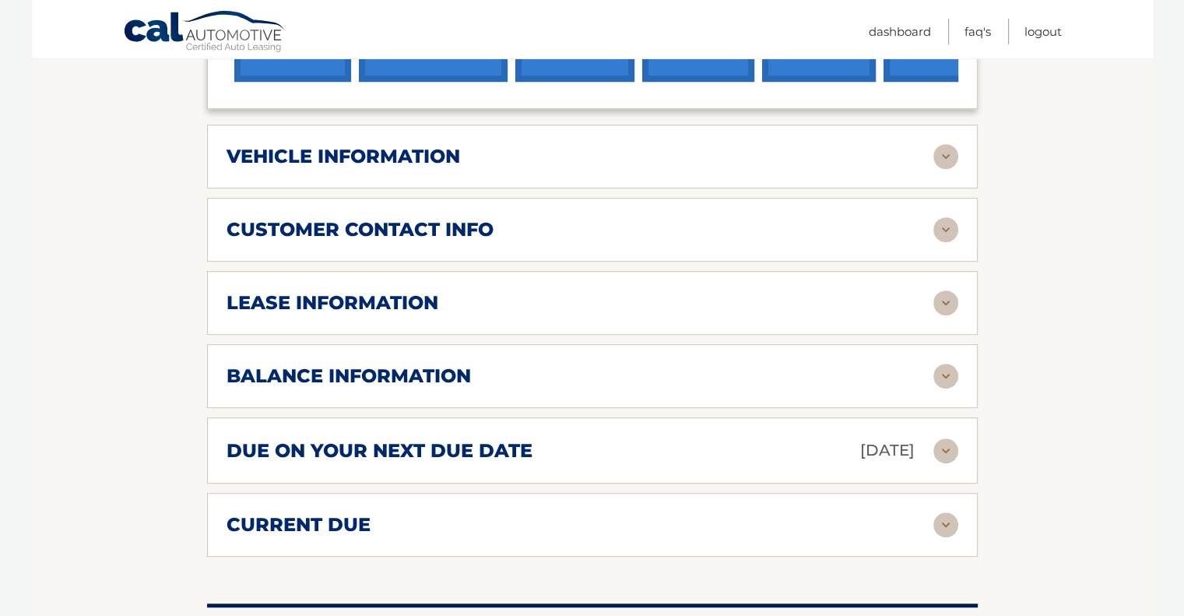
scroll to position [760, 0]
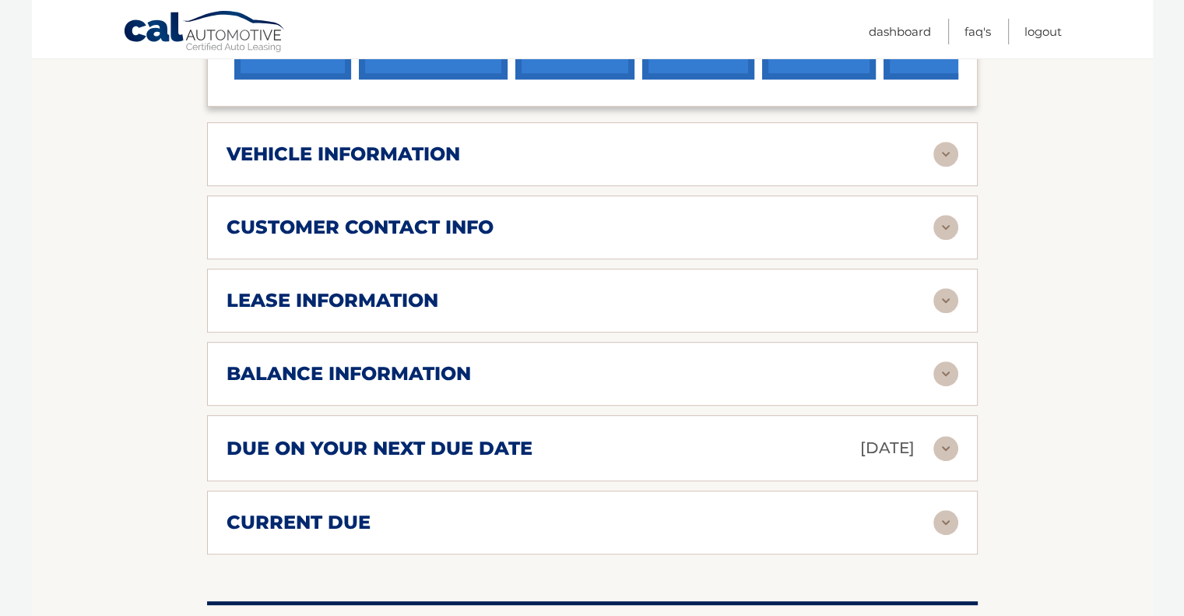
click at [945, 297] on img at bounding box center [946, 300] width 25 height 25
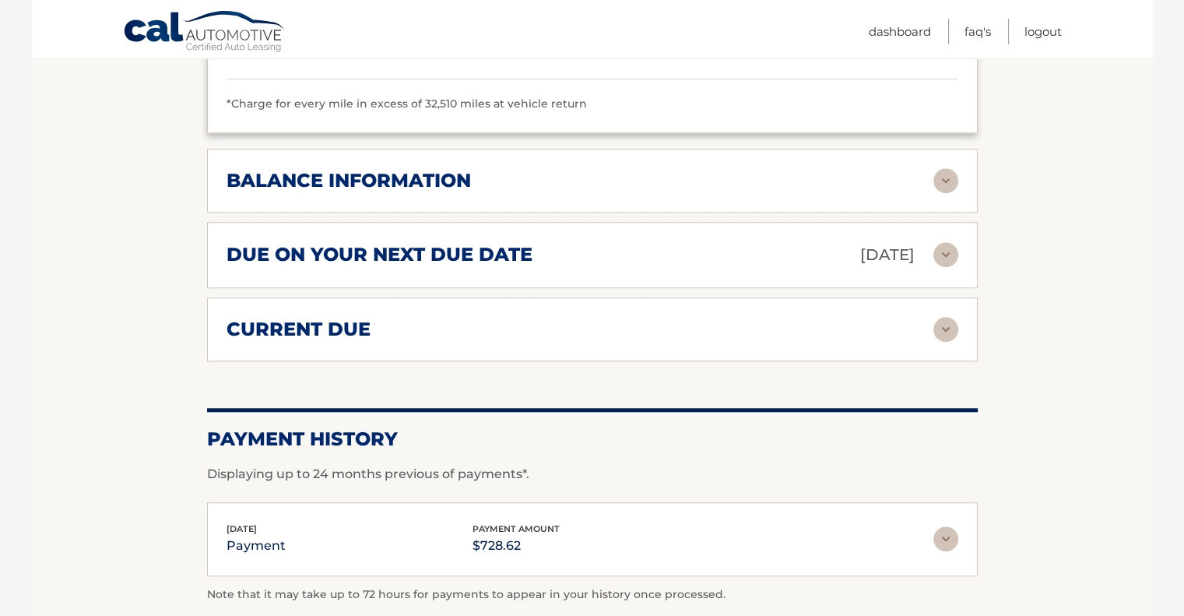
scroll to position [1244, 0]
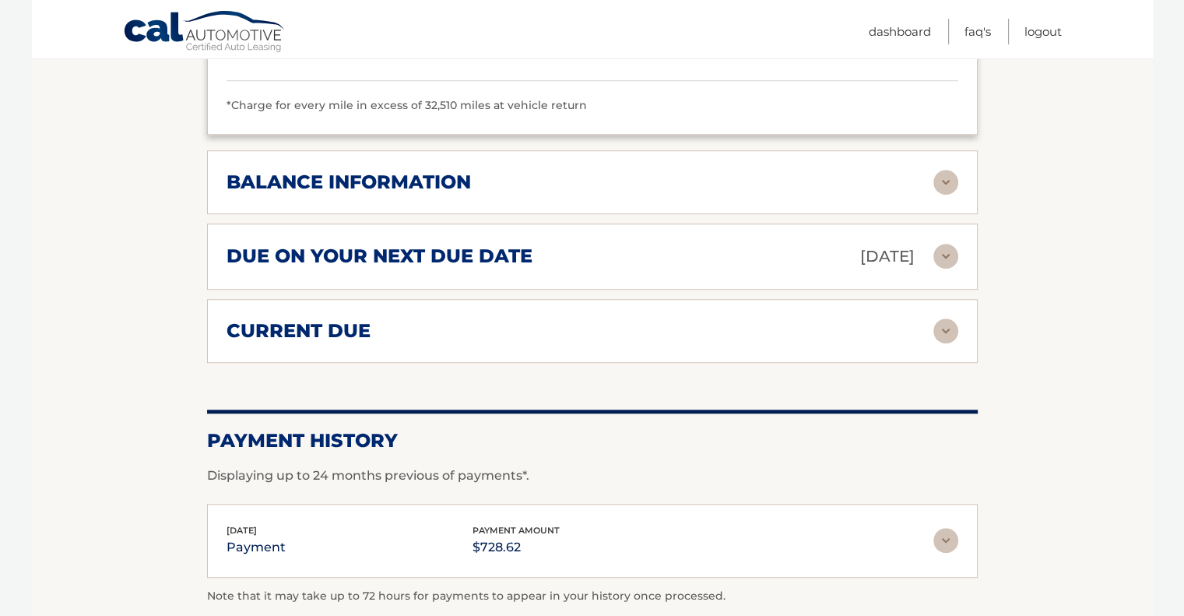
click at [947, 174] on img at bounding box center [946, 182] width 25 height 25
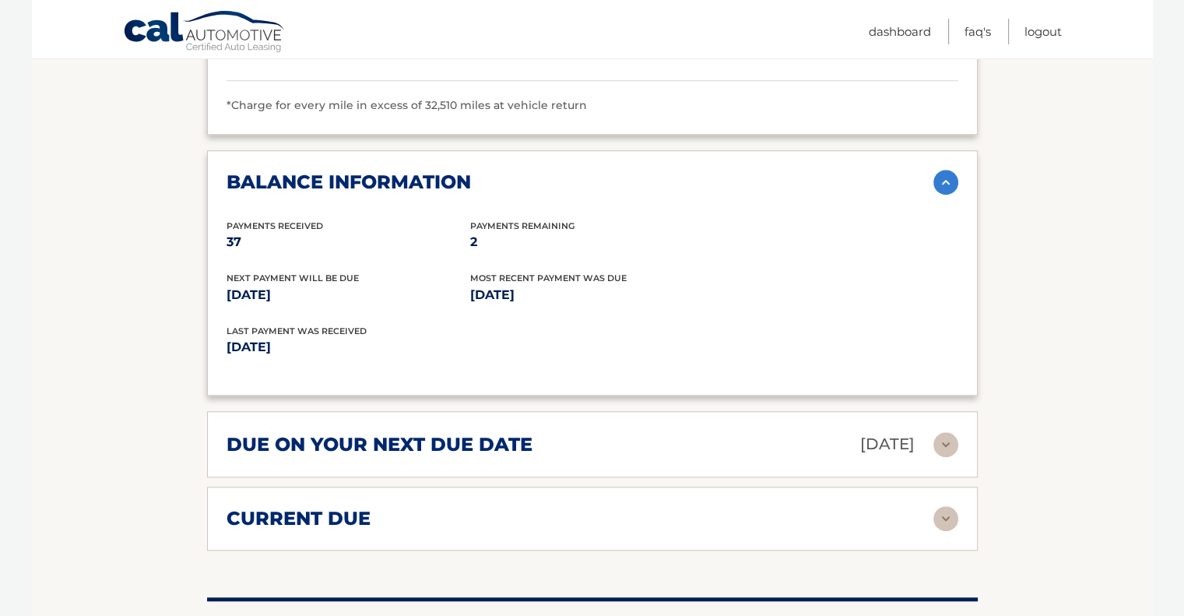
click at [948, 517] on img at bounding box center [946, 518] width 25 height 25
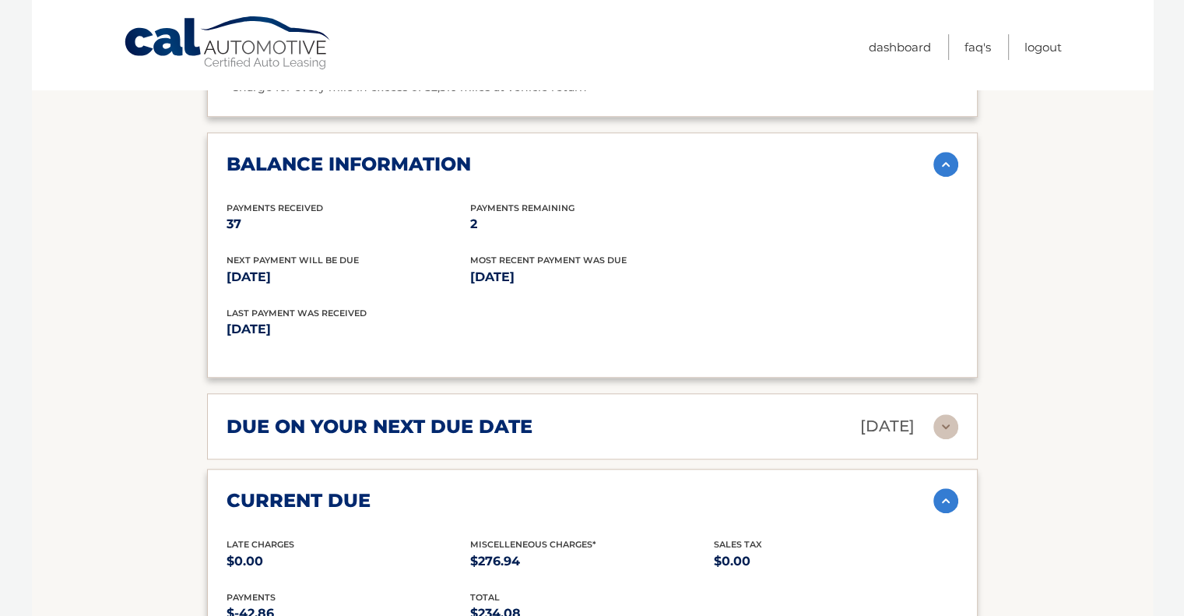
scroll to position [0, 0]
